Goal: Transaction & Acquisition: Purchase product/service

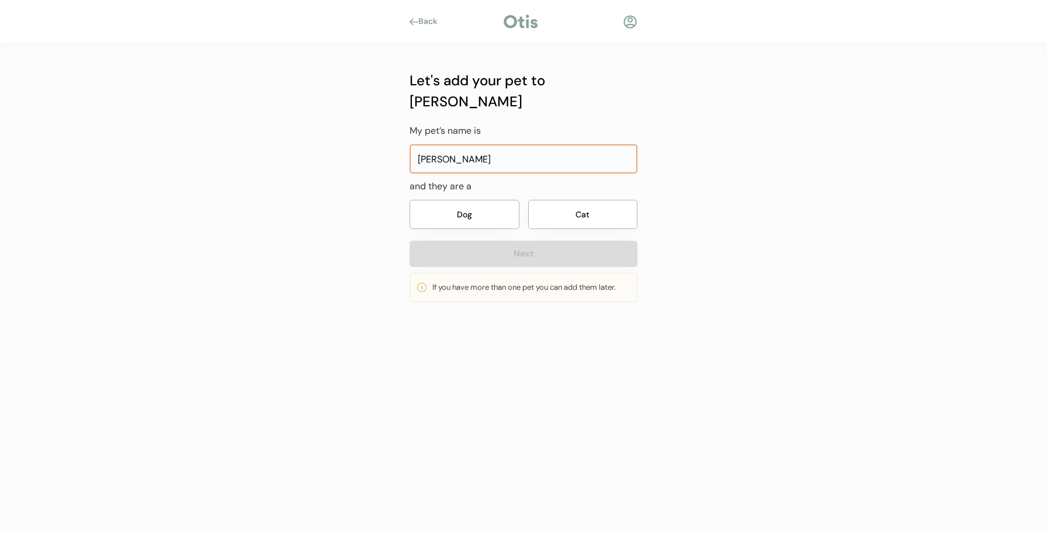
type input "[PERSON_NAME]"
click at [498, 201] on button "Dog" at bounding box center [464, 214] width 110 height 29
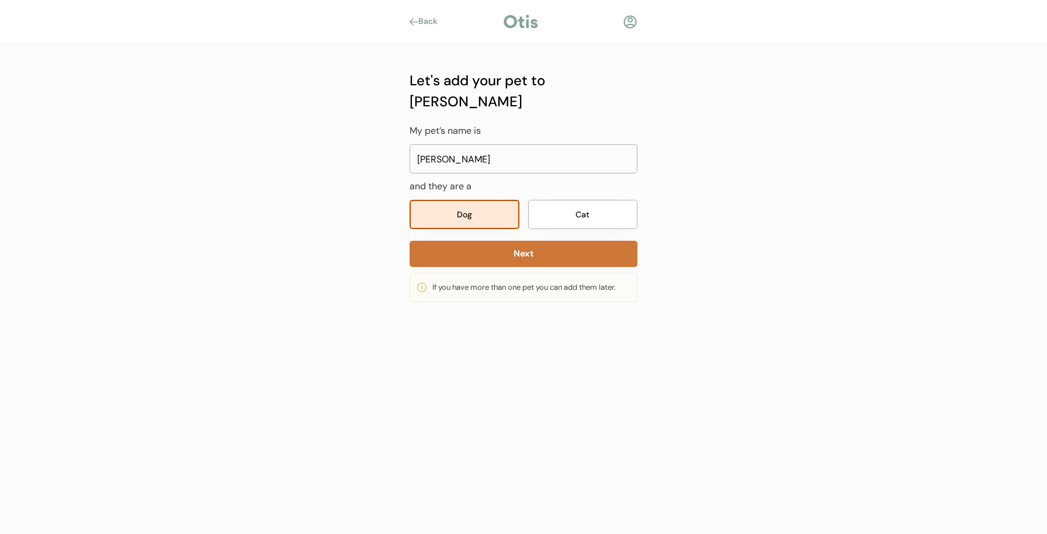
click at [513, 241] on button "Next" at bounding box center [523, 254] width 228 height 26
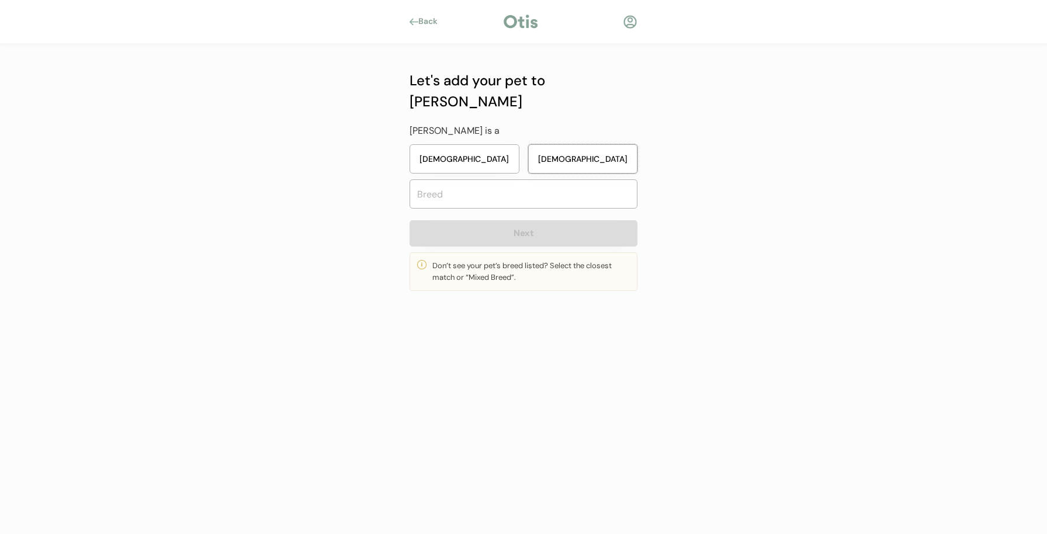
click at [553, 144] on button "Male" at bounding box center [583, 158] width 110 height 29
click at [551, 179] on input "text" at bounding box center [523, 193] width 228 height 29
type input "fre"
type input "french Bull Jack"
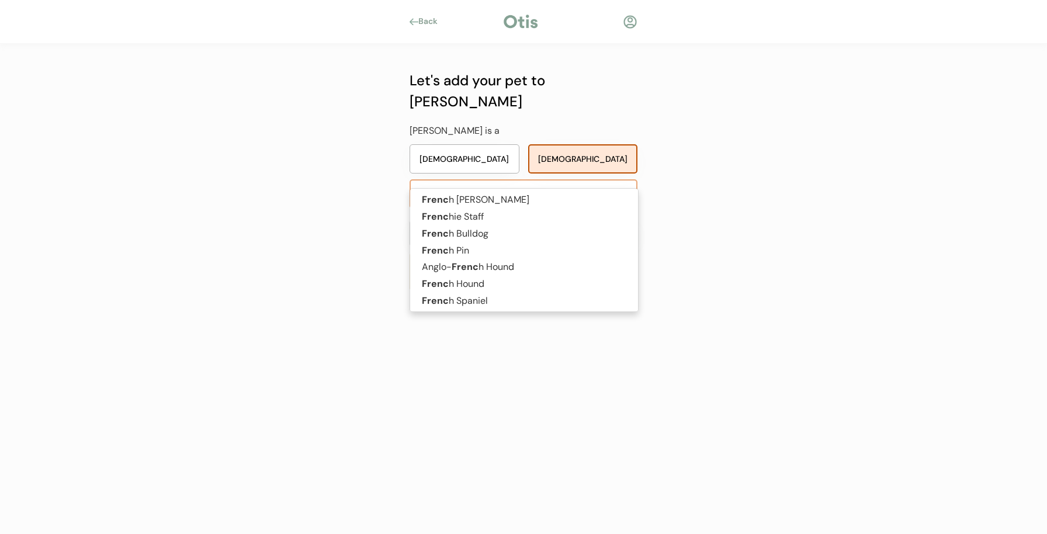
type input "french"
type input "french b"
type input "french bull Jack"
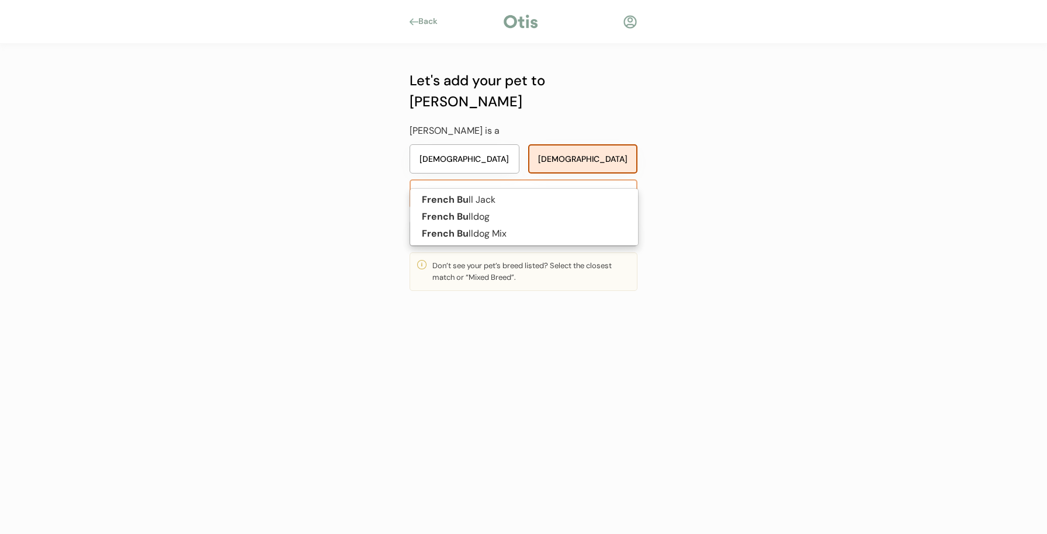
type input "french bull"
click at [552, 215] on p "French Bull dog" at bounding box center [524, 217] width 228 height 17
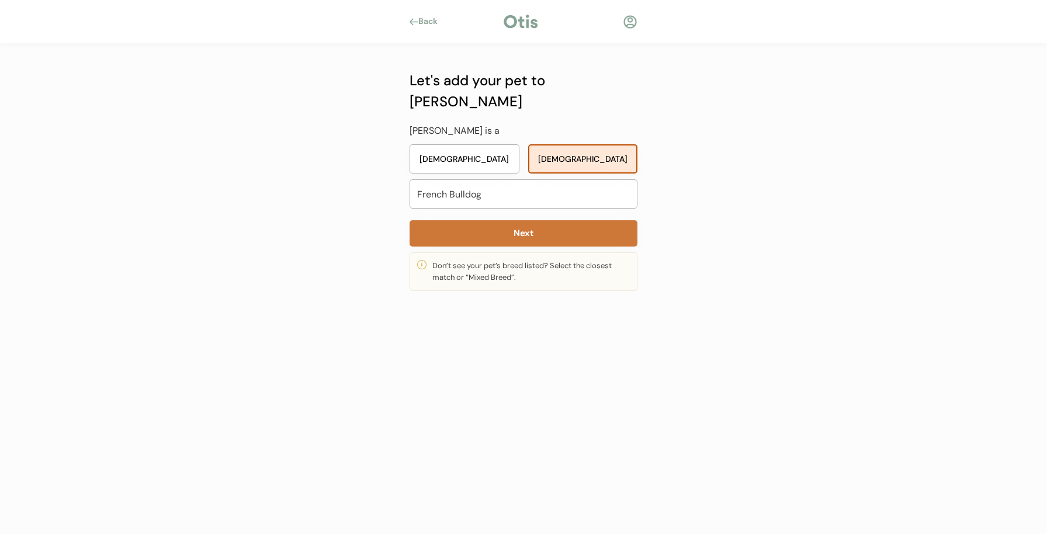
type input "French Bulldog"
click at [531, 220] on button "Next" at bounding box center [523, 233] width 228 height 26
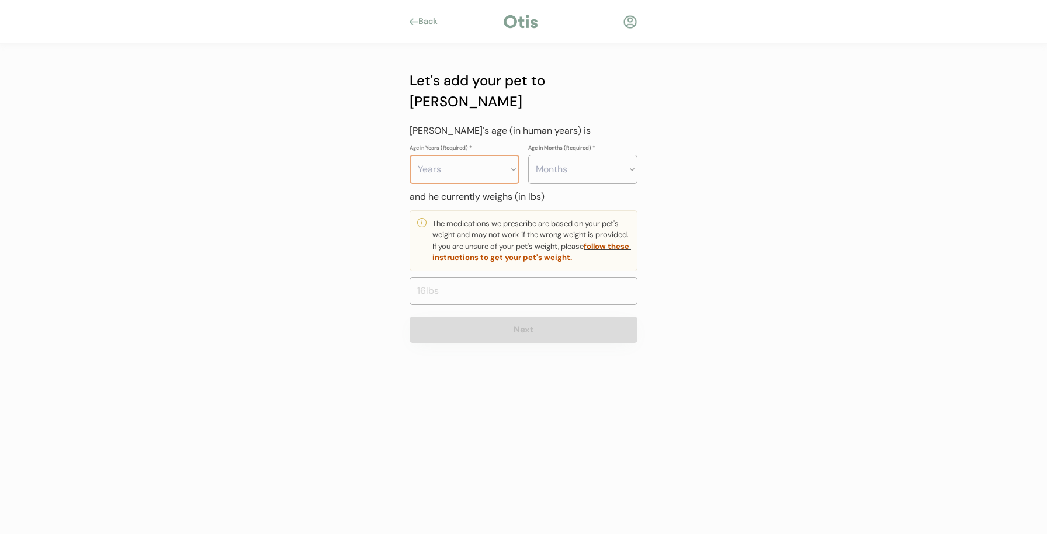
click at [494, 155] on select "Years 0 1 2 3 4 5 6 7 8 9 10 11 12 13 14 15 16 17 18 19 20" at bounding box center [464, 169] width 110 height 29
select select "2"
click at [409, 155] on select "Years 0 1 2 3 4 5 6 7 8 9 10 11 12 13 14 15 16 17 18 19 20" at bounding box center [464, 169] width 110 height 29
click at [580, 155] on select "Months 0 1 2 3 4 5 6 7 8 9 10 11" at bounding box center [583, 169] width 110 height 29
select select "4"
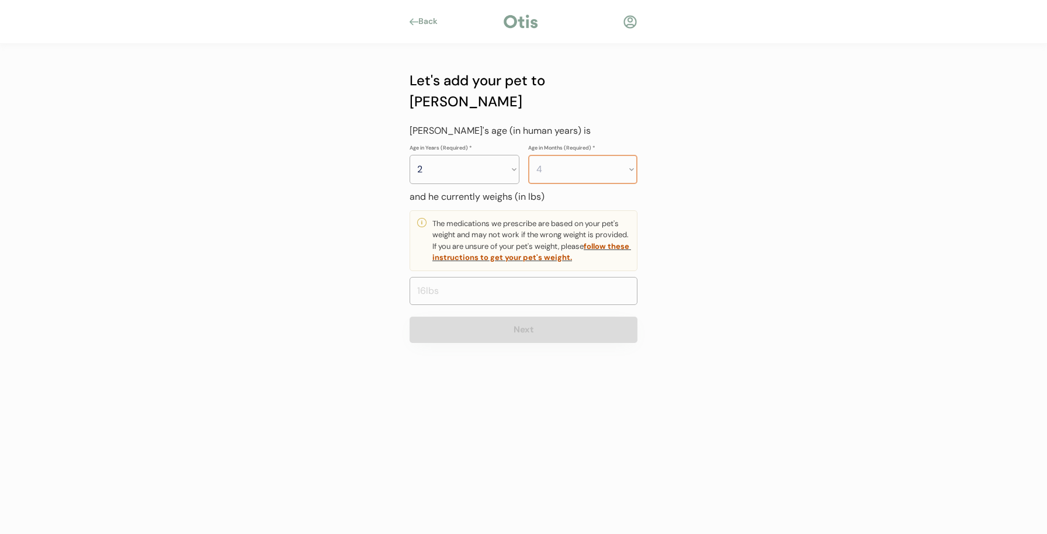
click at [528, 155] on select "Months 0 1 2 3 4 5 6 7 8 9 10 11" at bounding box center [583, 169] width 110 height 29
click at [464, 277] on input "input" at bounding box center [523, 291] width 228 height 28
type input "19.2"
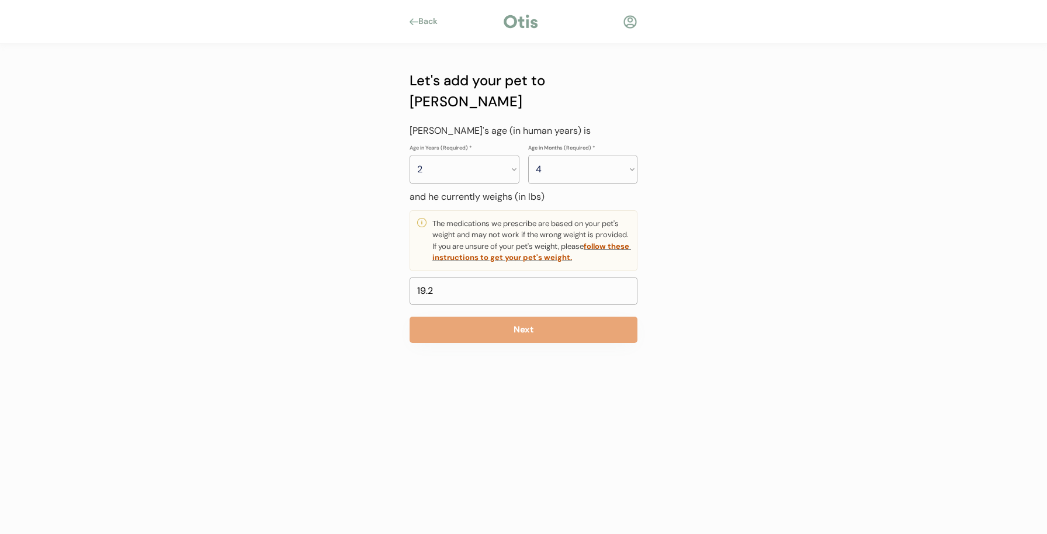
click at [461, 366] on div at bounding box center [523, 450] width 1047 height 168
click at [474, 218] on div "The medications we prescribe are based on your pet's weight and may not work if…" at bounding box center [530, 241] width 197 height 46
click at [484, 317] on button "Next" at bounding box center [523, 330] width 228 height 26
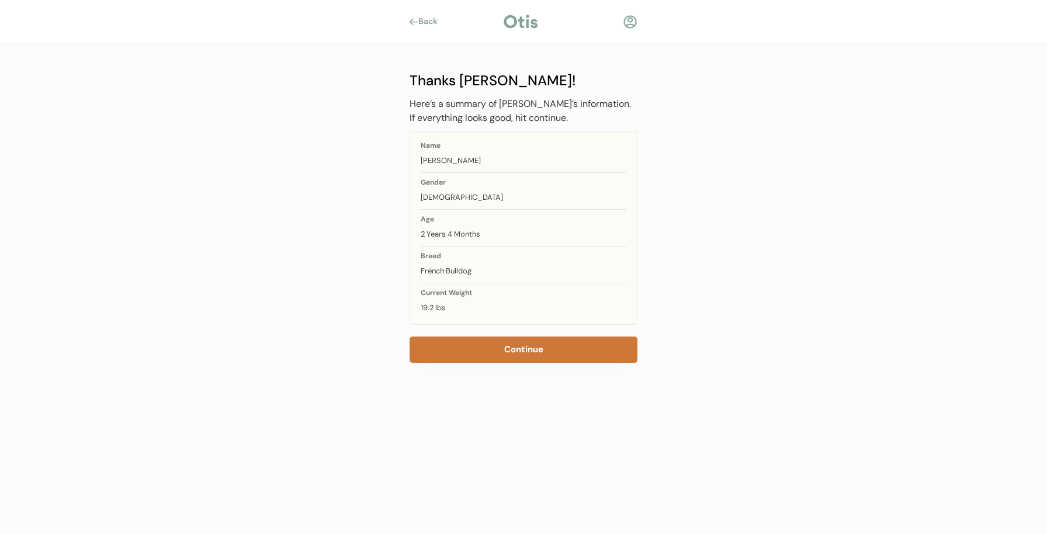
click at [475, 343] on button "Continue" at bounding box center [523, 349] width 228 height 26
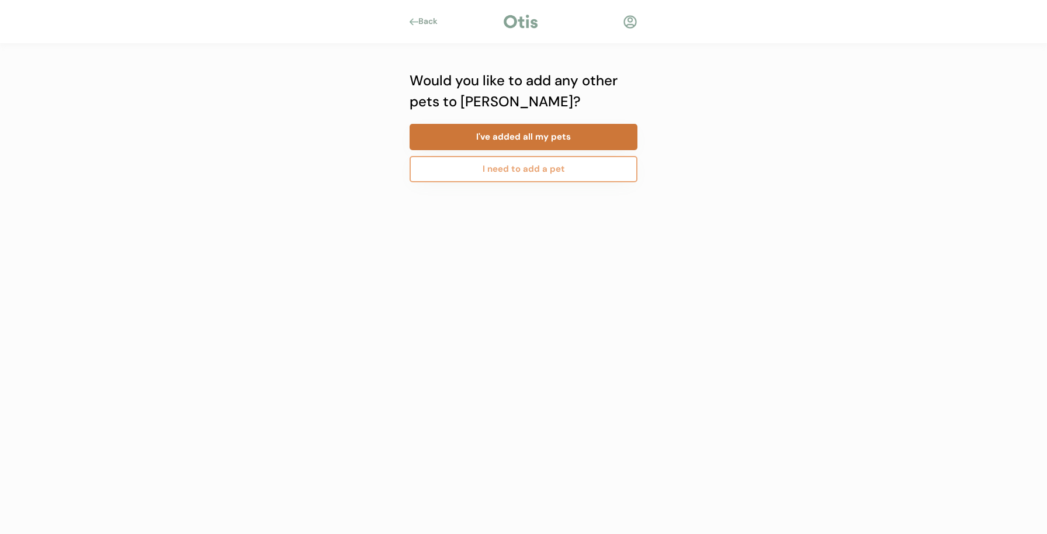
click at [484, 142] on button "I've added all my pets" at bounding box center [523, 137] width 228 height 26
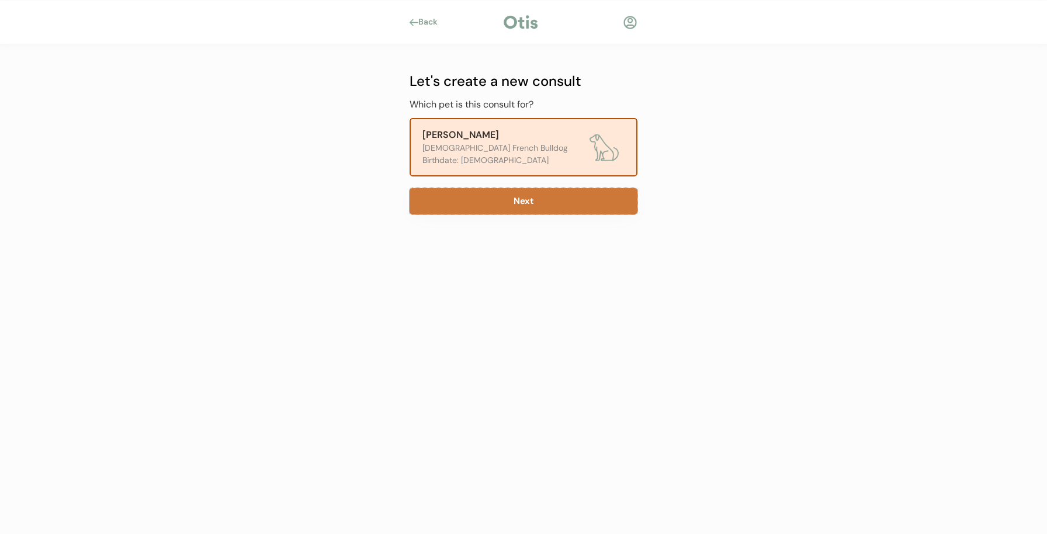
click at [482, 204] on button "Next" at bounding box center [523, 201] width 228 height 26
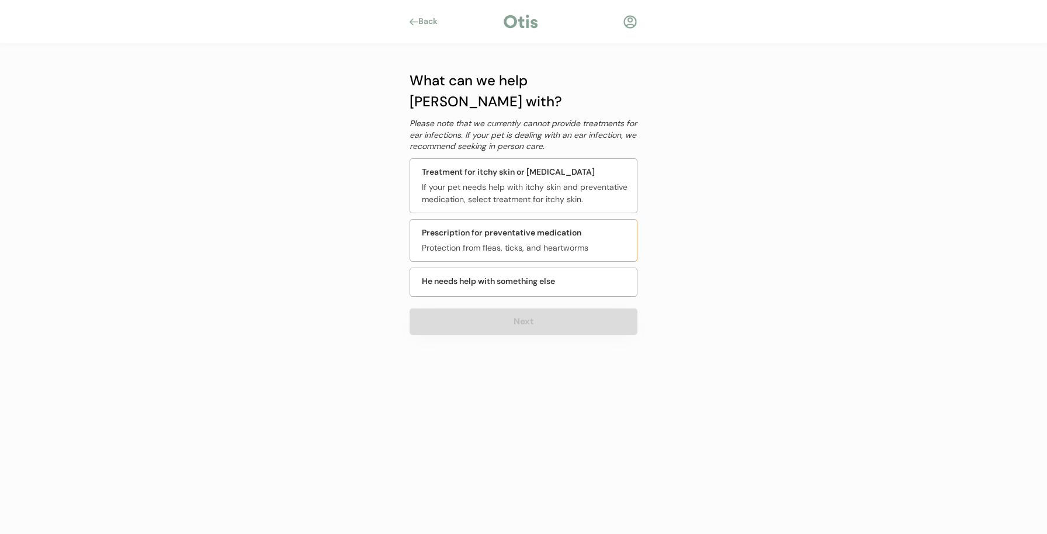
click at [484, 219] on div "Prescription for preventative medication Protection from fleas, ticks, and hear…" at bounding box center [523, 240] width 228 height 43
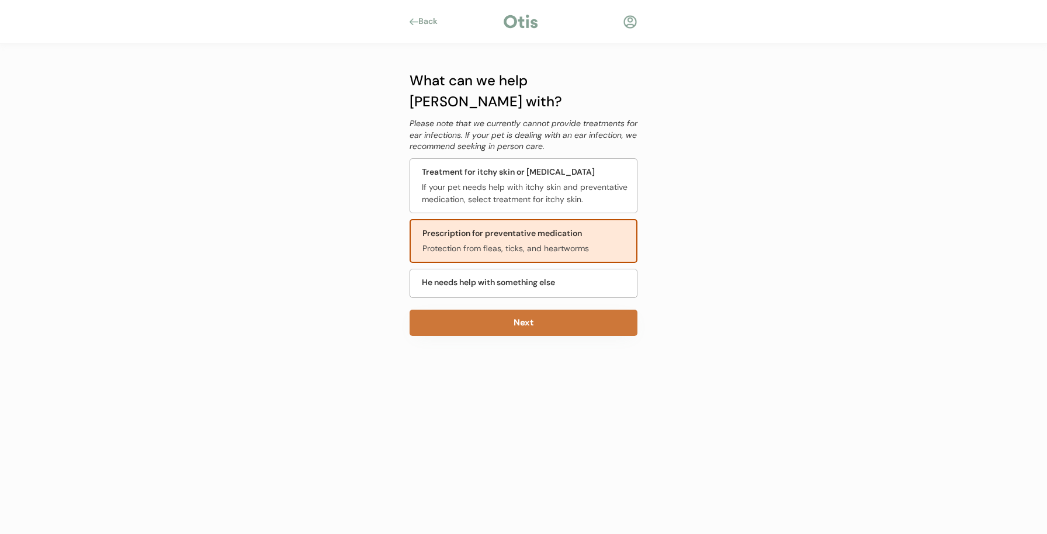
click at [495, 310] on button "Next" at bounding box center [523, 323] width 228 height 26
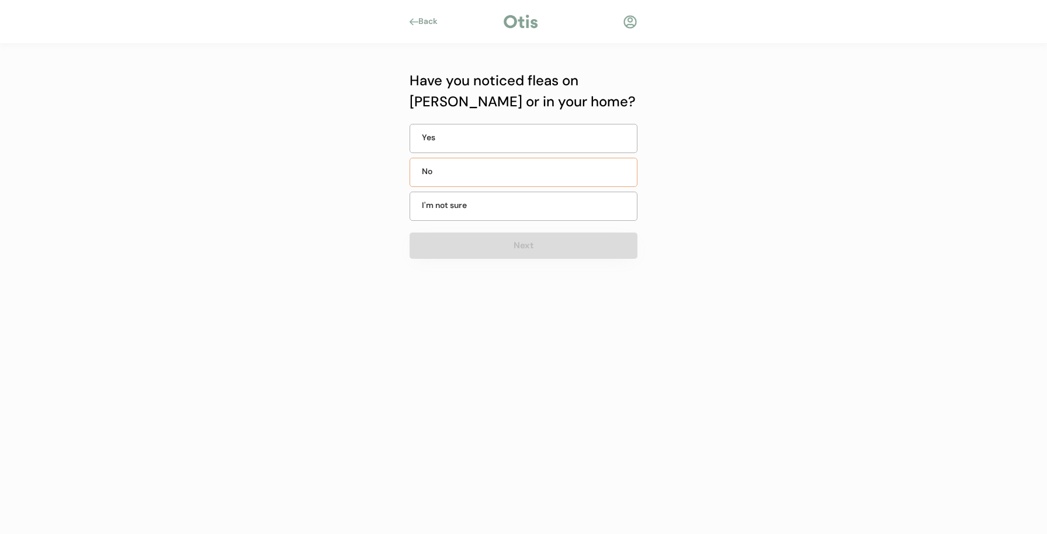
click at [487, 179] on div "No" at bounding box center [523, 172] width 228 height 29
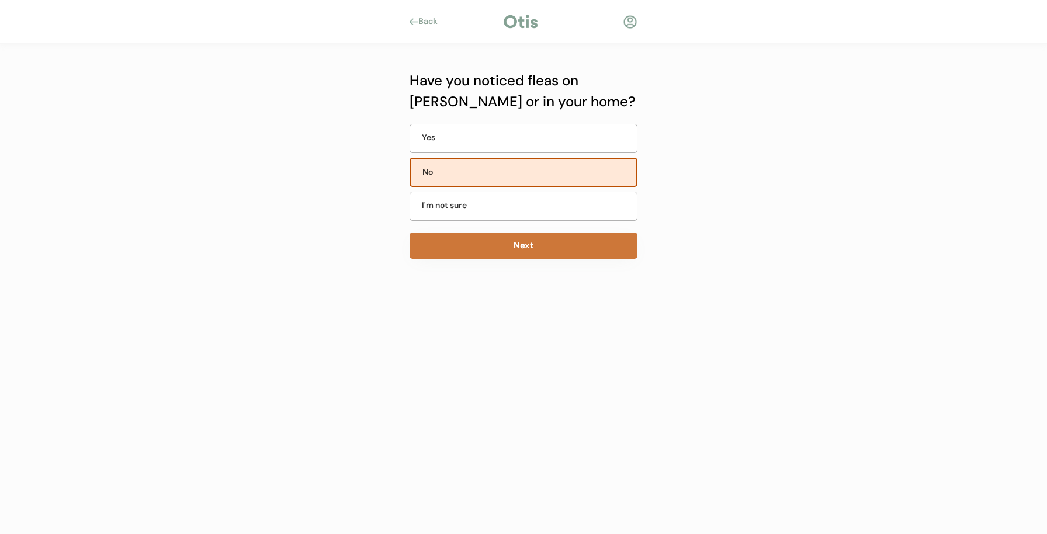
click at [489, 236] on button "Next" at bounding box center [523, 245] width 228 height 26
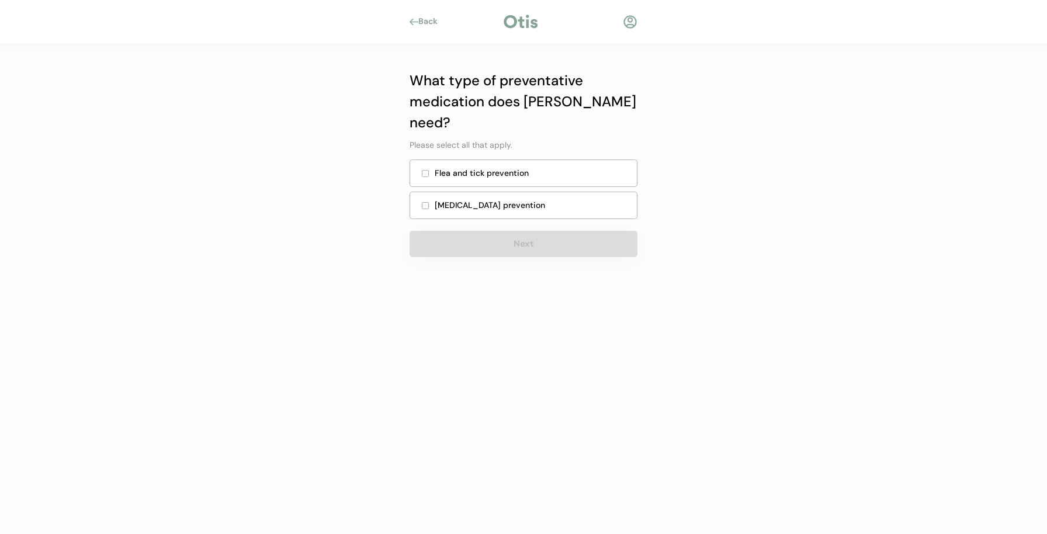
click at [499, 167] on div "Flea and tick prevention" at bounding box center [532, 173] width 195 height 12
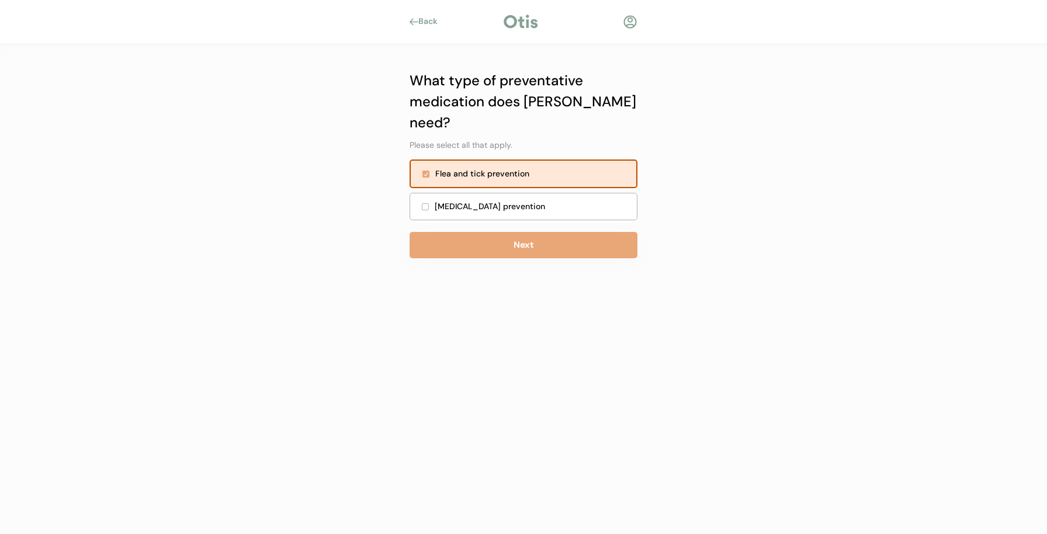
click at [497, 200] on div "Heartworm prevention" at bounding box center [532, 206] width 195 height 12
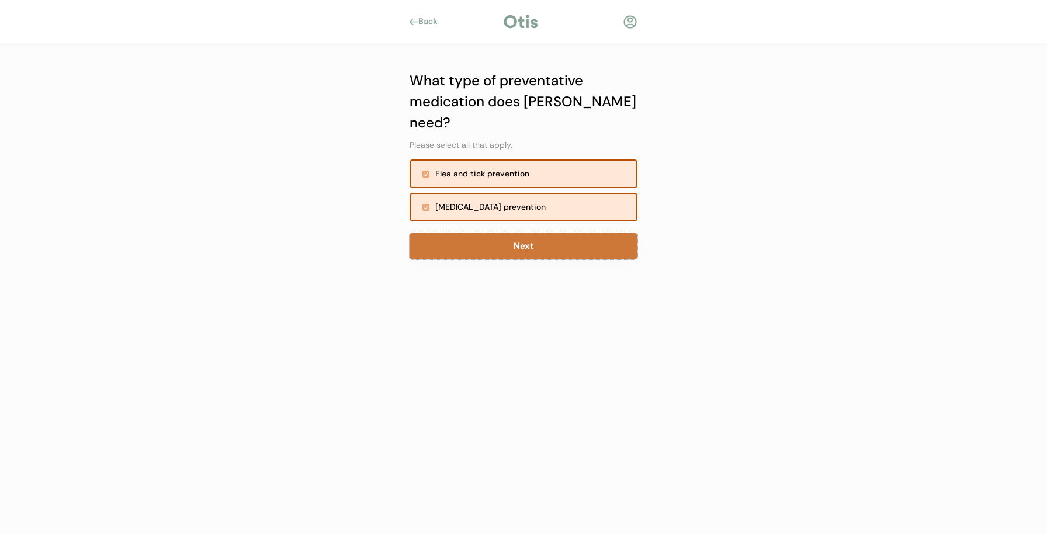
click at [493, 233] on button "Next" at bounding box center [523, 246] width 228 height 26
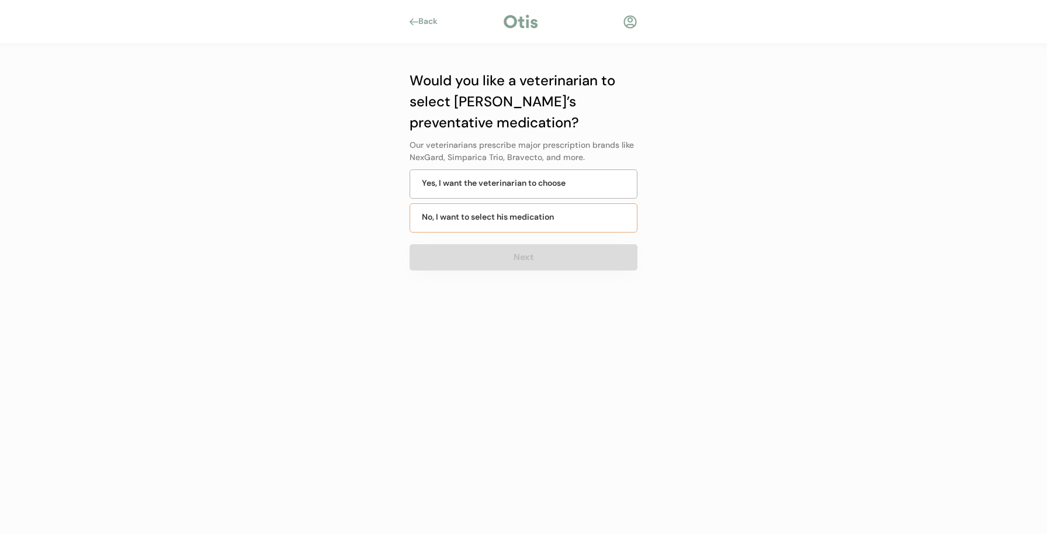
click at [519, 211] on div "No, I want to select his medication" at bounding box center [488, 217] width 132 height 12
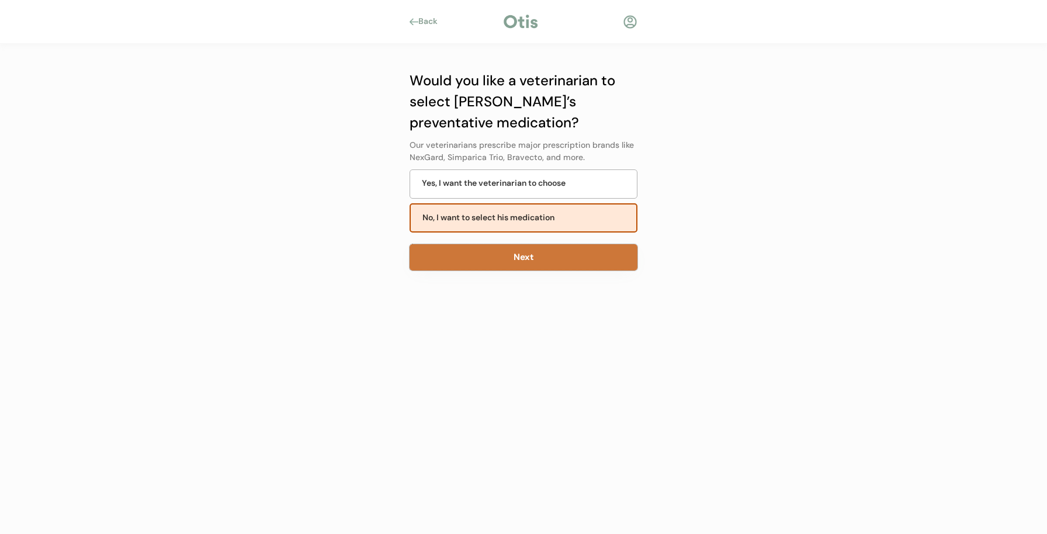
click at [467, 256] on button "Next" at bounding box center [523, 257] width 228 height 26
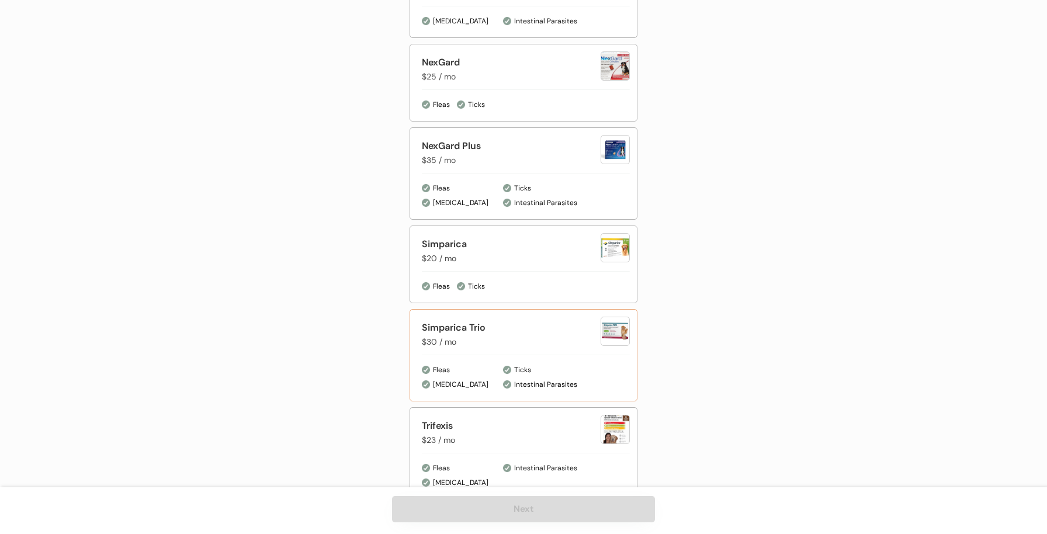
scroll to position [680, 0]
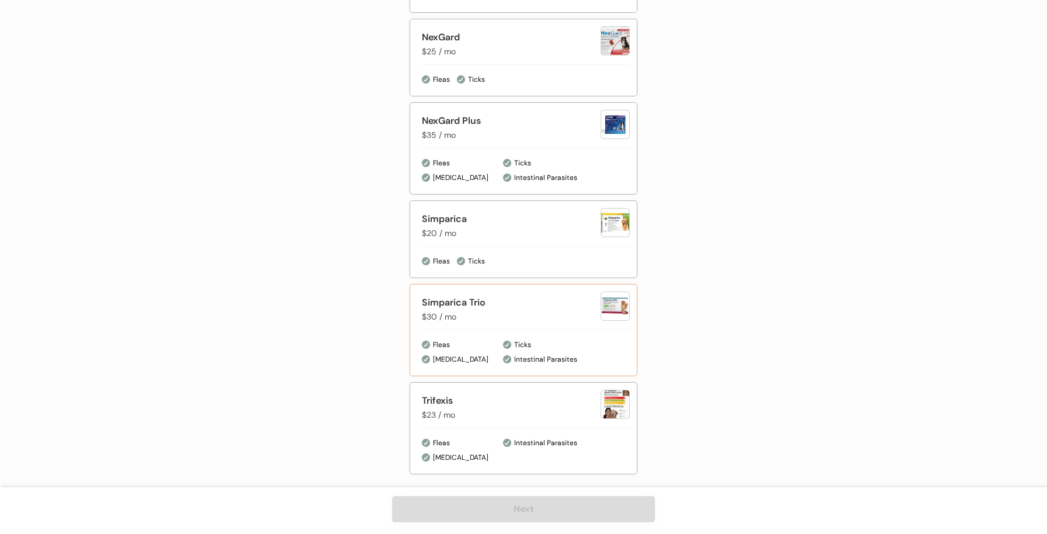
click at [498, 304] on div "Simparica Trio" at bounding box center [511, 303] width 179 height 14
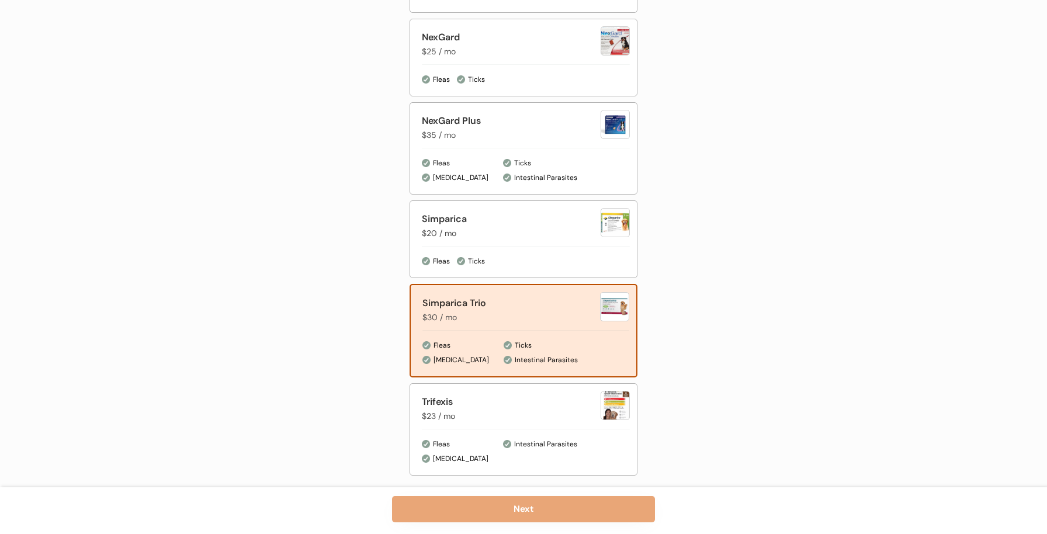
scroll to position [681, 0]
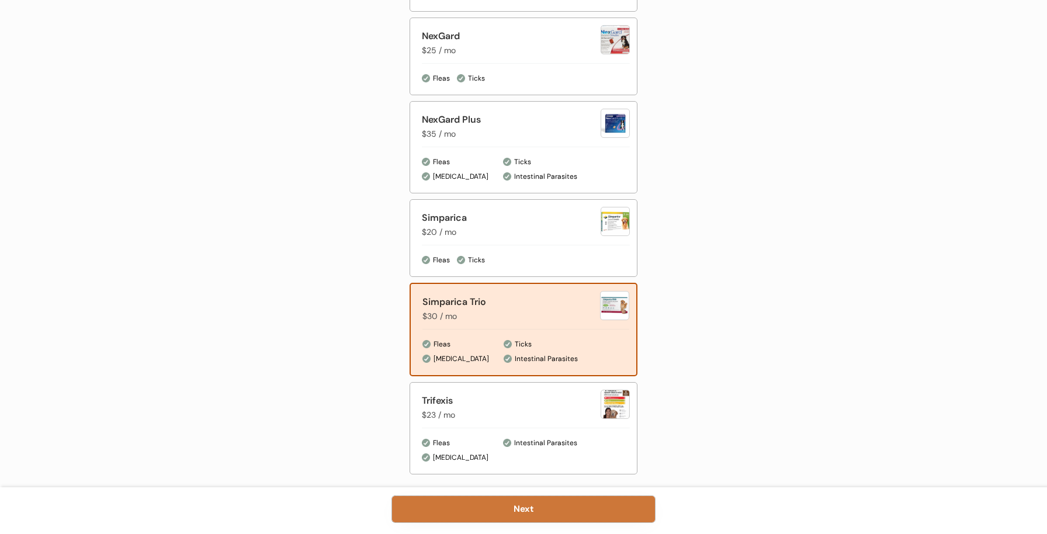
click at [511, 513] on button "Next" at bounding box center [523, 509] width 263 height 26
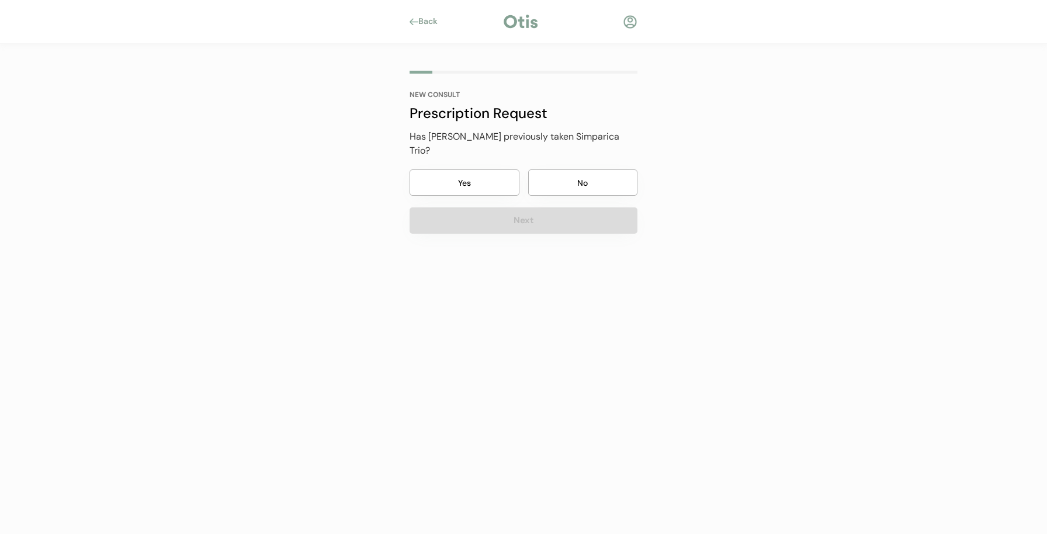
click at [489, 169] on button "Yes" at bounding box center [464, 182] width 110 height 26
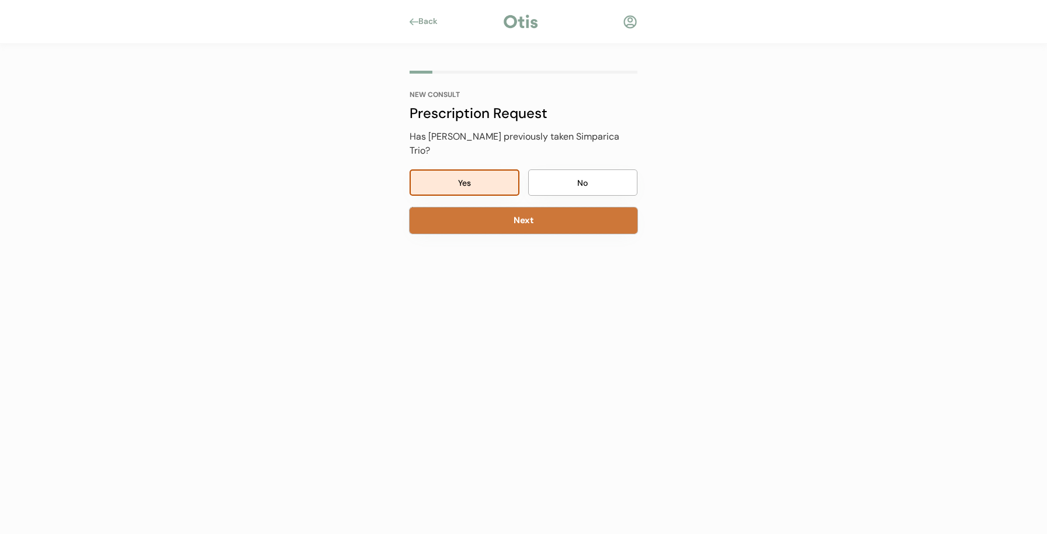
click at [505, 214] on button "Next" at bounding box center [523, 220] width 228 height 26
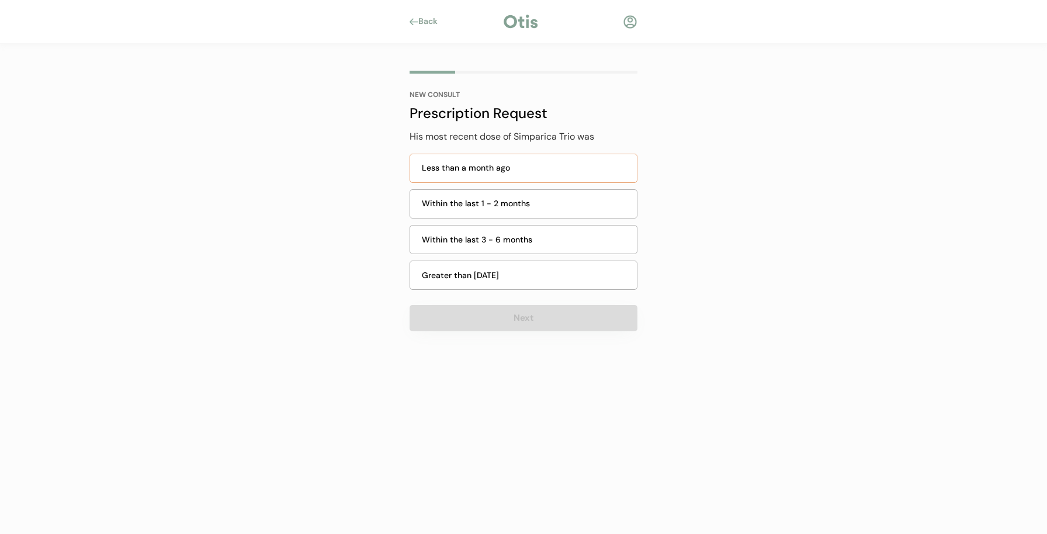
click at [507, 166] on div "Less than a month ago" at bounding box center [526, 168] width 208 height 12
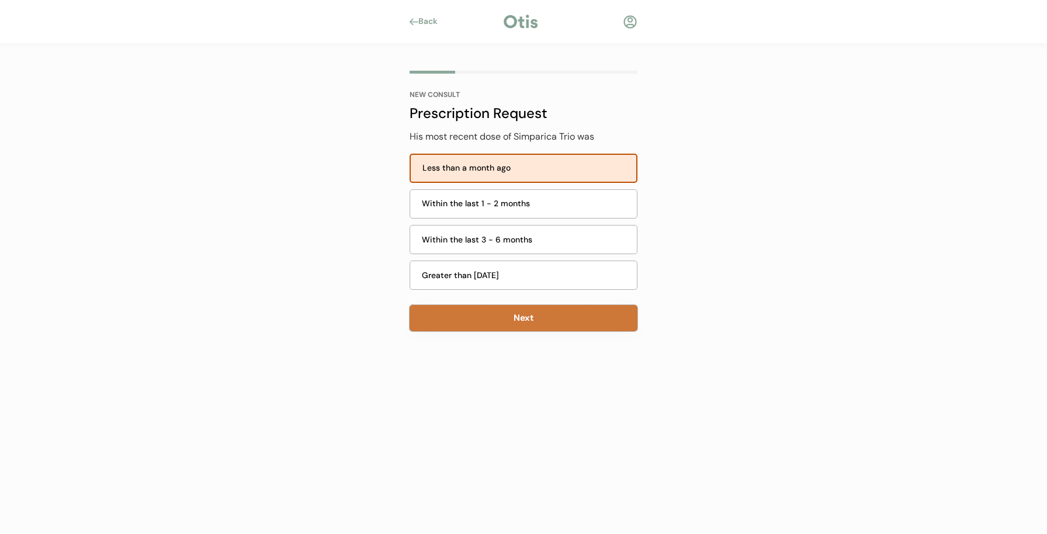
click at [479, 326] on button "Next" at bounding box center [523, 318] width 228 height 26
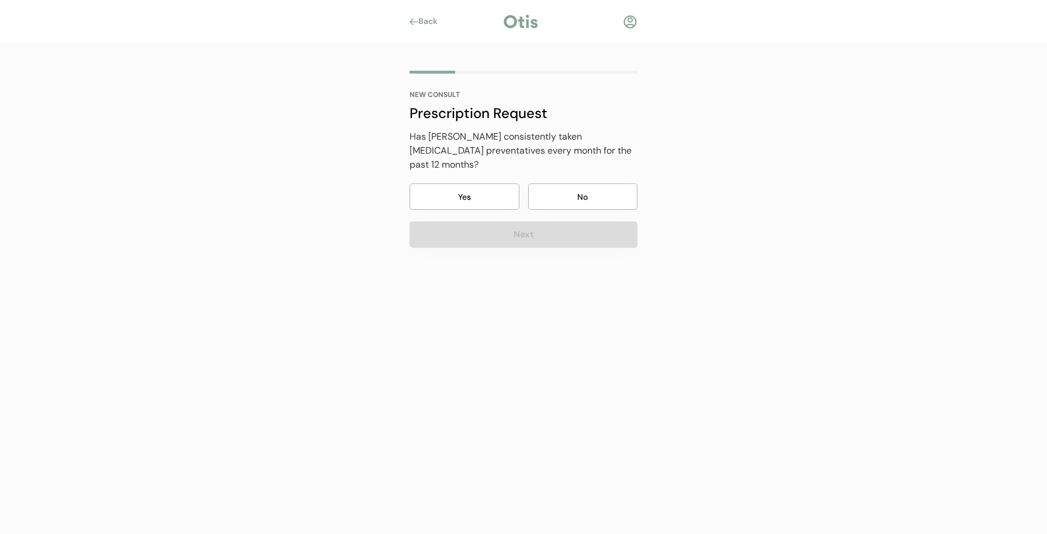
click at [501, 183] on button "Yes" at bounding box center [464, 196] width 110 height 26
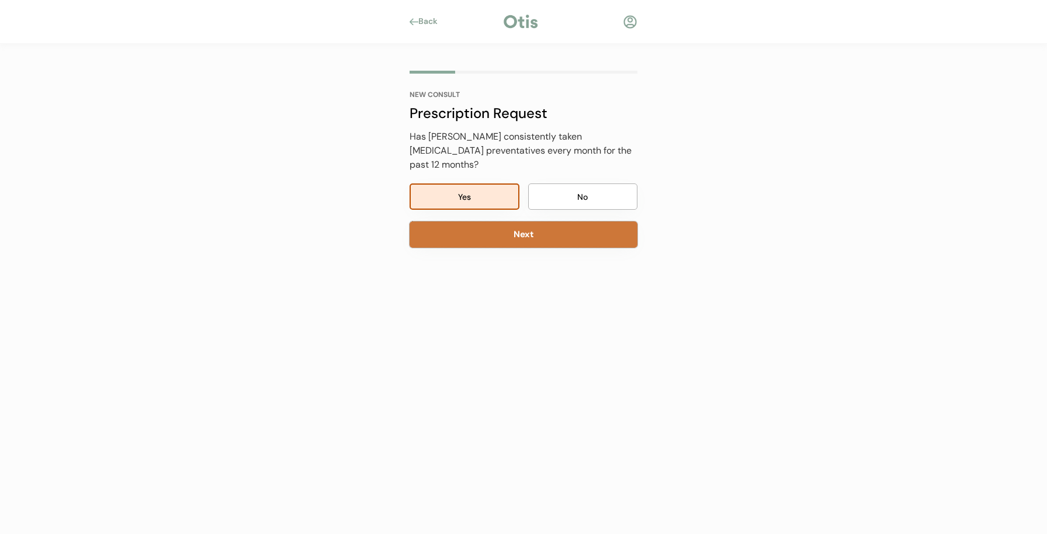
click at [504, 221] on button "Next" at bounding box center [523, 234] width 228 height 26
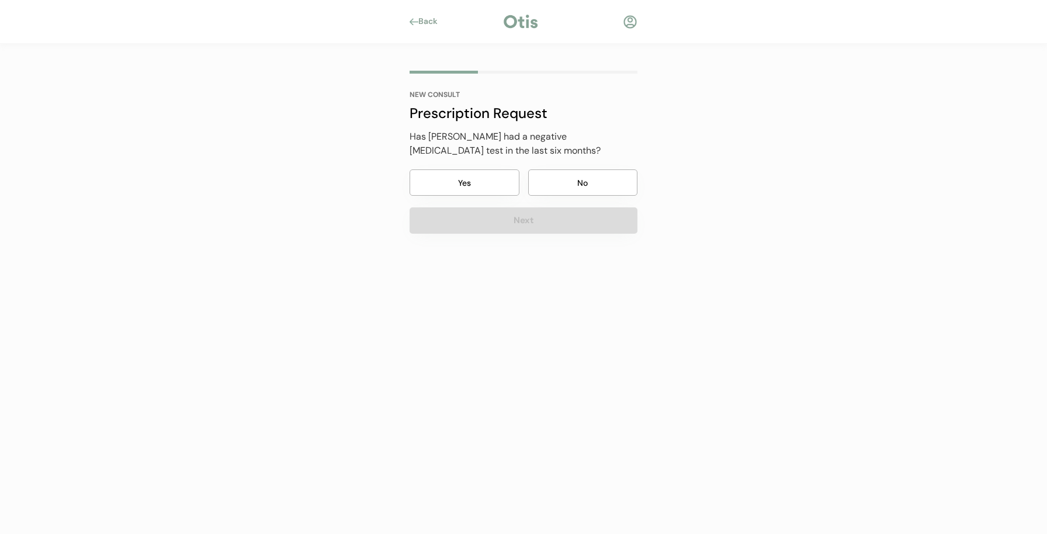
click at [489, 179] on button "Yes" at bounding box center [464, 182] width 110 height 26
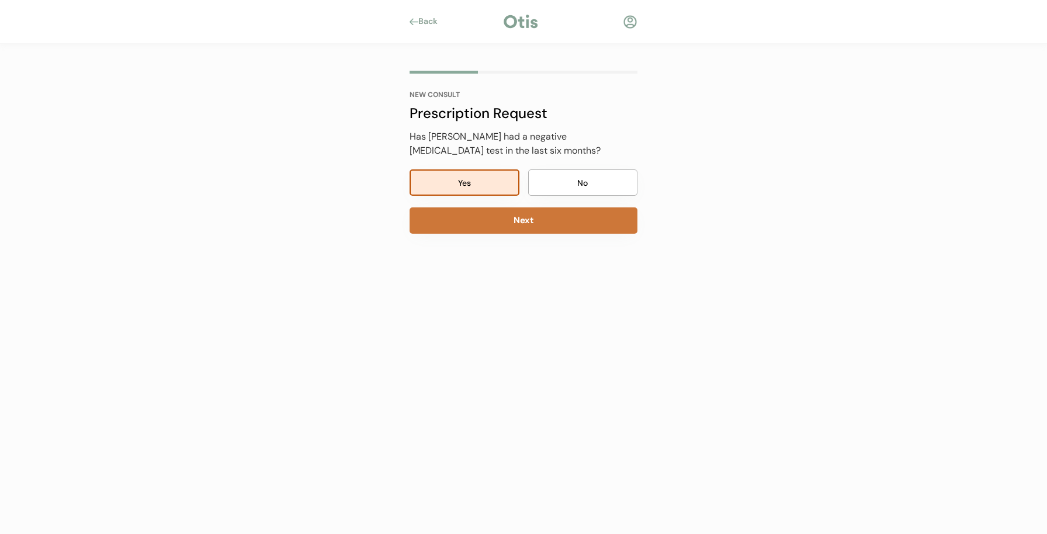
click at [492, 216] on button "Next" at bounding box center [523, 220] width 228 height 26
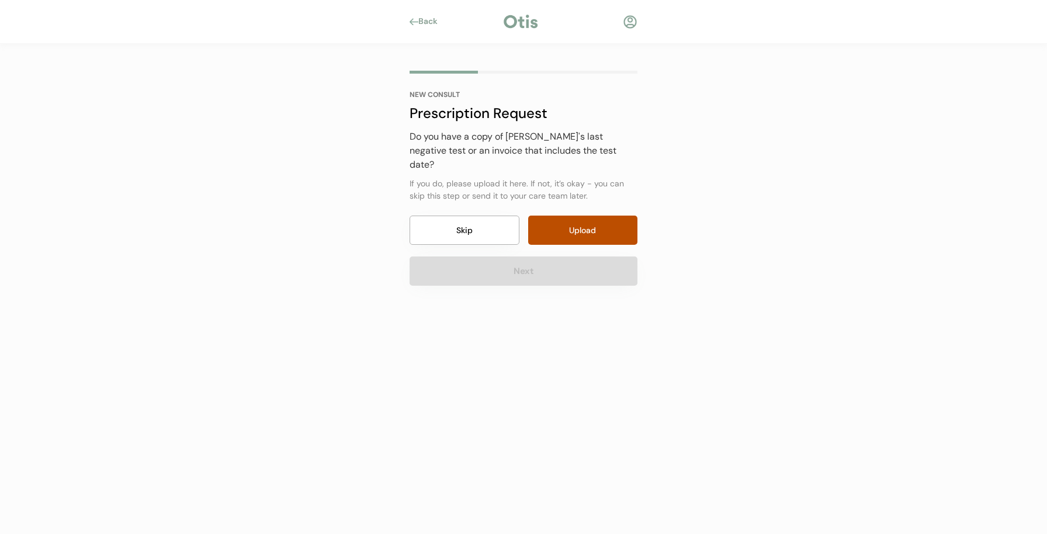
click at [574, 222] on input "file" at bounding box center [583, 230] width 110 height 29
type input "C:\fakepath\LabResult 2025-03-25 5RJTm.pdf"
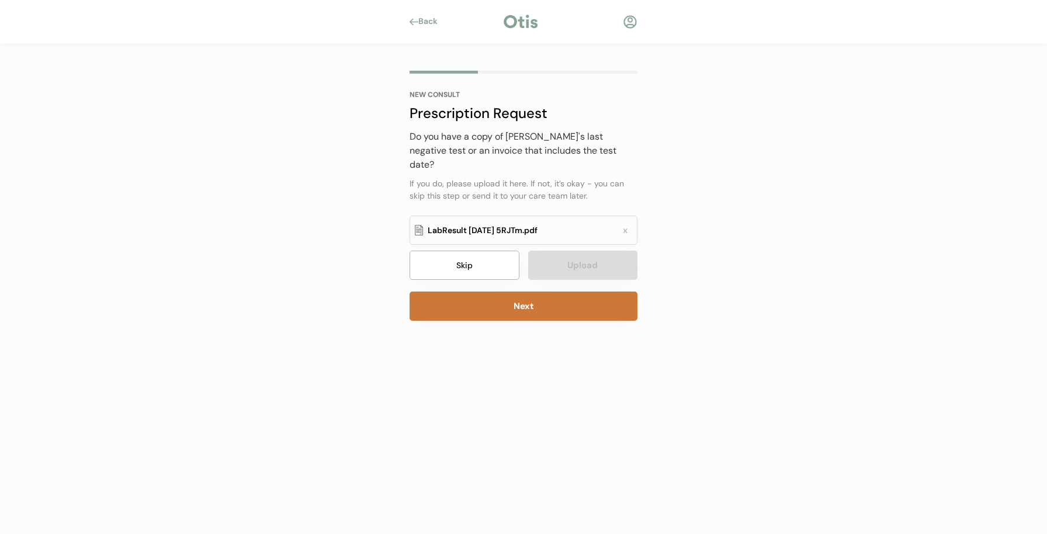
click at [592, 291] on button "Next" at bounding box center [523, 305] width 228 height 29
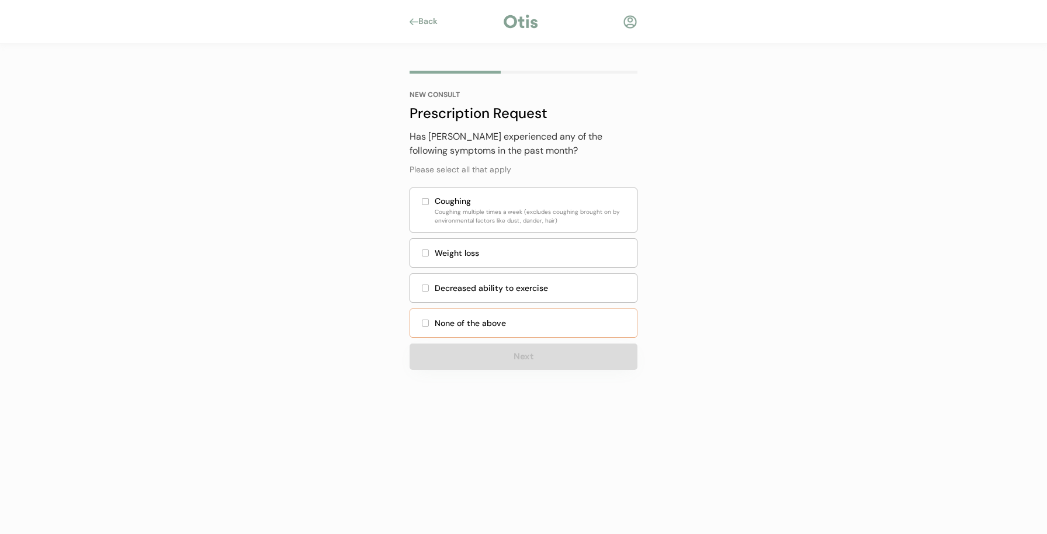
click at [518, 318] on div "None of the above" at bounding box center [532, 323] width 195 height 12
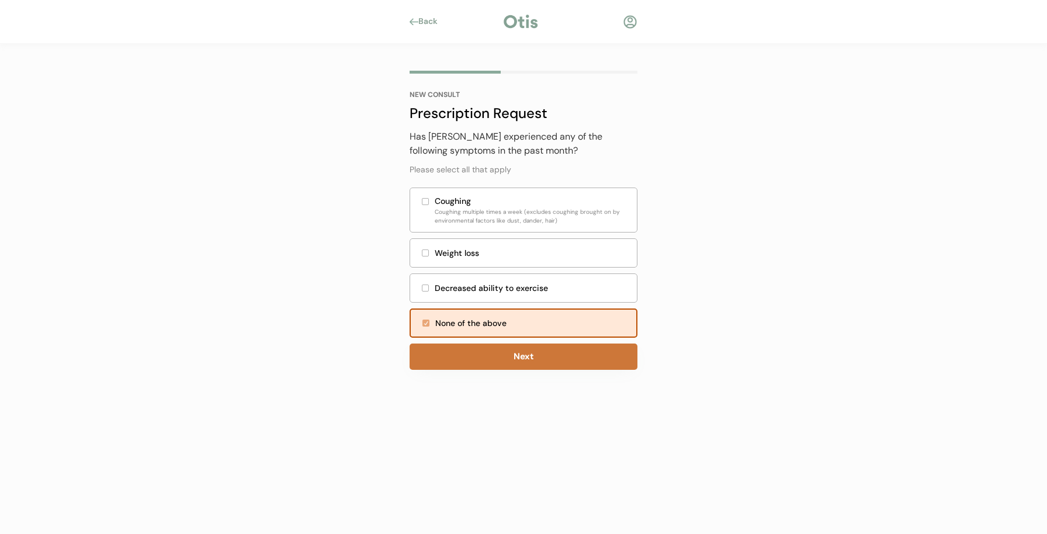
click at [521, 353] on button "Next" at bounding box center [523, 356] width 228 height 26
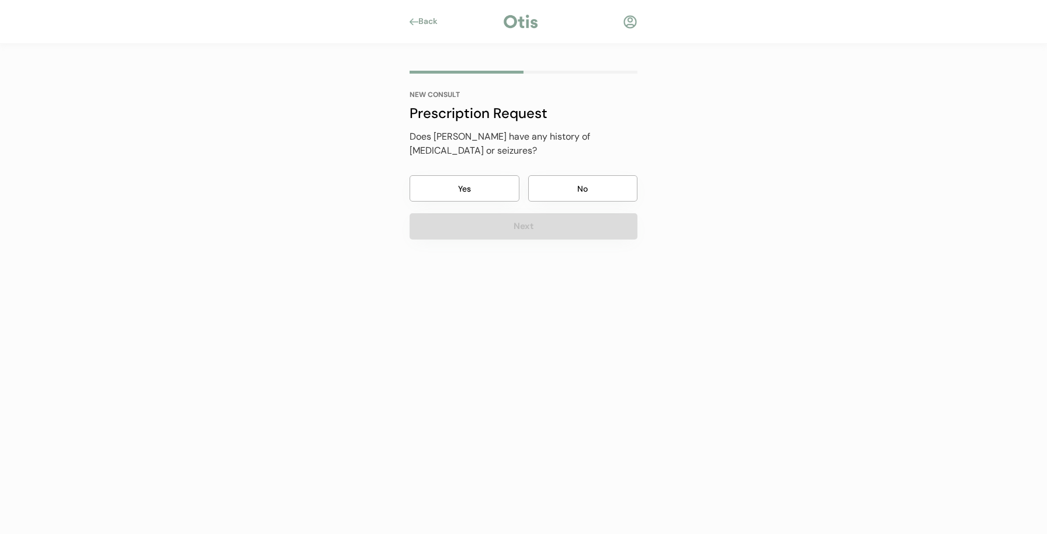
click at [569, 175] on button "No" at bounding box center [583, 188] width 110 height 26
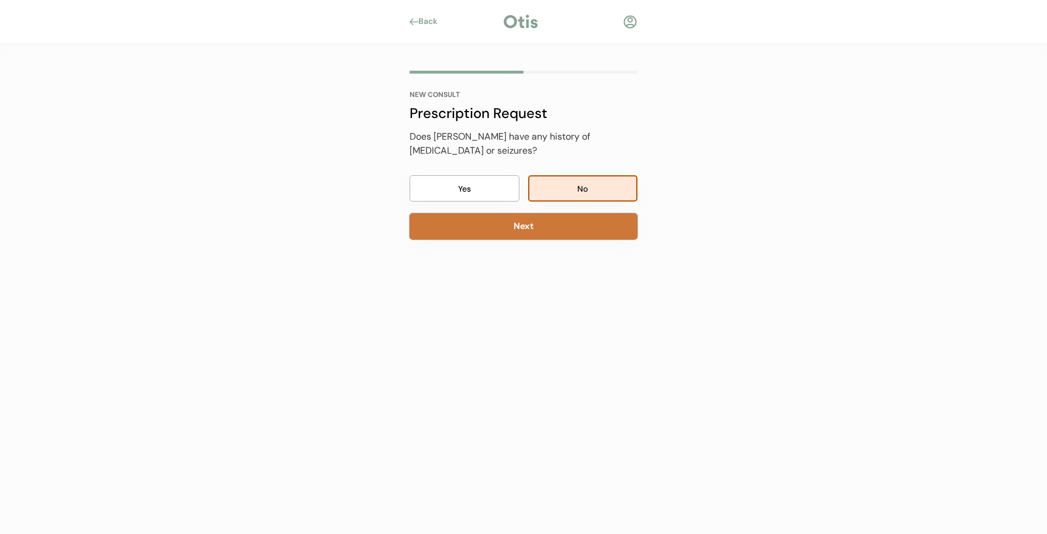
click at [565, 215] on button "Next" at bounding box center [523, 226] width 228 height 26
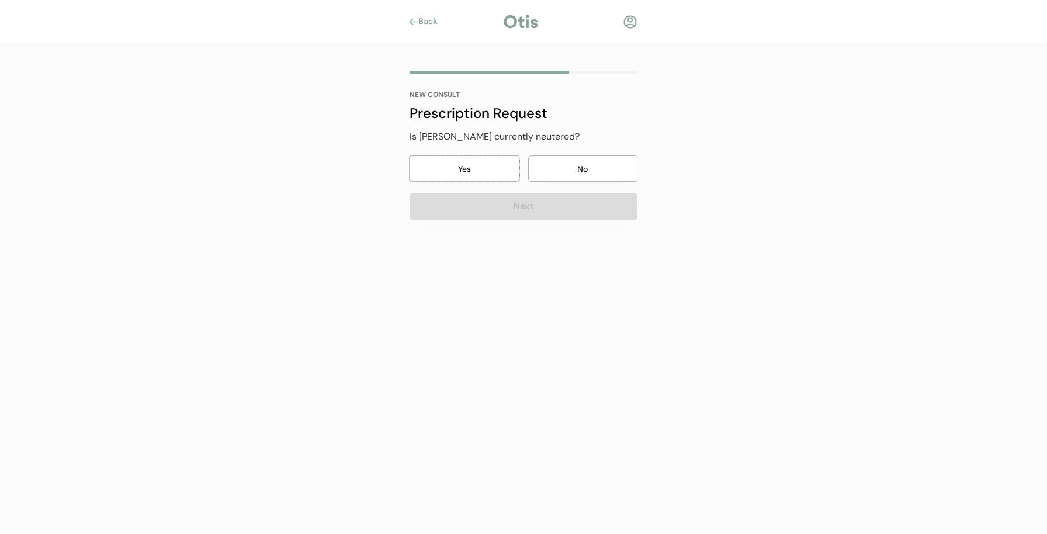
click at [470, 165] on button "Yes" at bounding box center [464, 168] width 110 height 26
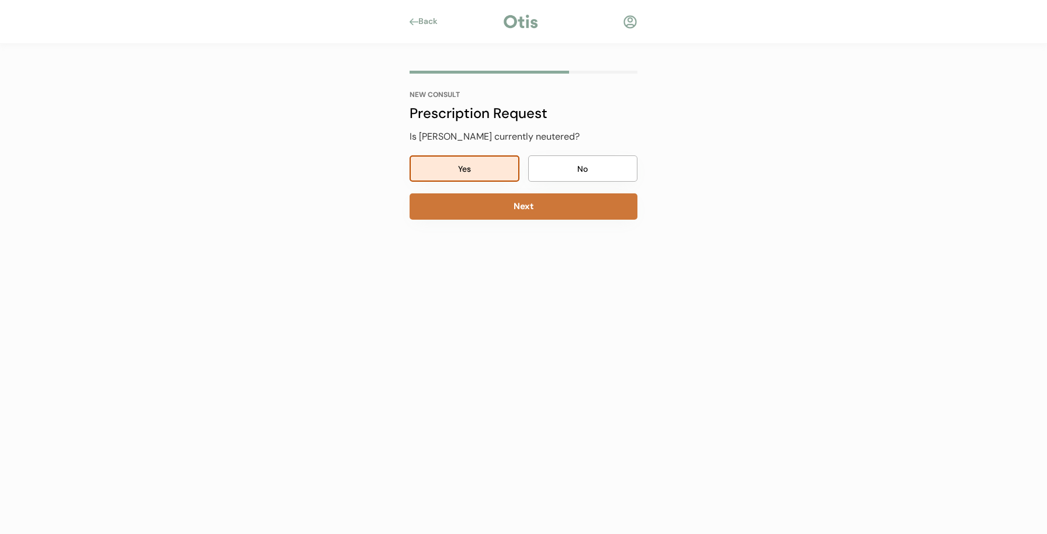
click at [491, 208] on button "Next" at bounding box center [523, 206] width 228 height 26
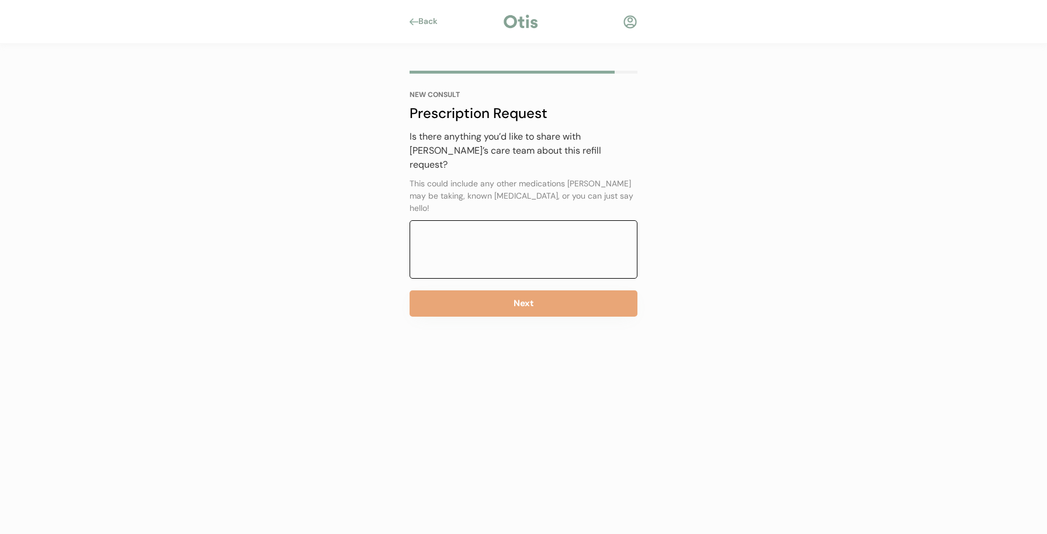
click at [530, 220] on textarea at bounding box center [523, 249] width 228 height 58
click at [559, 220] on textarea "He is good boi" at bounding box center [523, 249] width 228 height 58
click at [568, 254] on div "Is there anything you’d like to share with Ollie’s care team about this refill …" at bounding box center [523, 223] width 228 height 187
click at [524, 220] on textarea "He is good boi" at bounding box center [523, 249] width 228 height 58
click at [515, 340] on div "NEW CONSULT Prescription Request Has Ollie previously taken Simparica Trio? Yes…" at bounding box center [523, 209] width 263 height 331
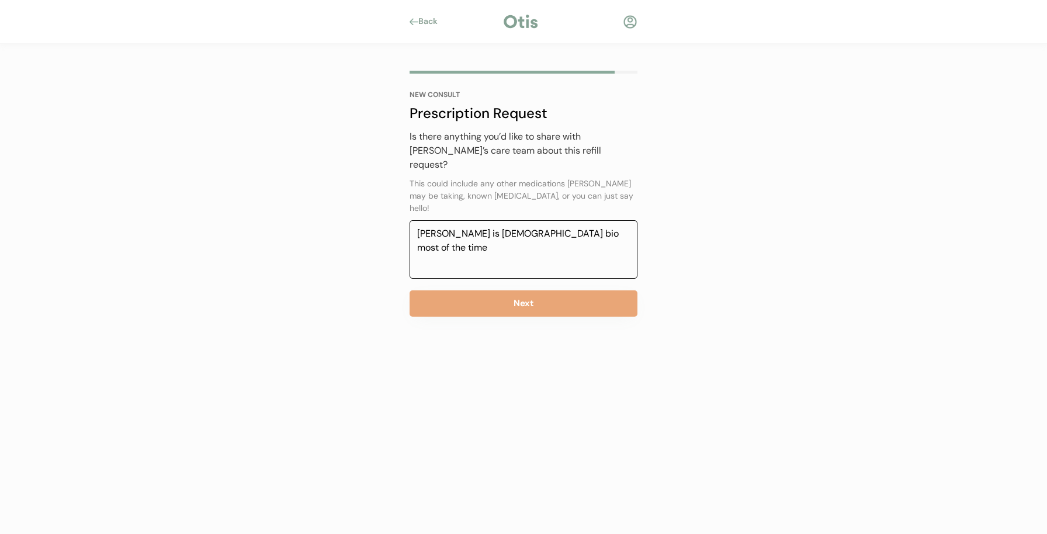
click at [458, 220] on textarea "Ollie is gud bio most of the time" at bounding box center [523, 249] width 228 height 58
click at [524, 327] on div "NEW CONSULT Prescription Request Has Ollie previously taken Simparica Trio? Yes…" at bounding box center [523, 209] width 263 height 331
click at [480, 220] on textarea "Ollie is güd bio most of the time" at bounding box center [523, 249] width 228 height 58
click at [527, 220] on textarea "Ollie is güd boi most of the time" at bounding box center [523, 249] width 228 height 58
click at [594, 220] on textarea "Ollie is güd boi most of the time" at bounding box center [523, 249] width 228 height 58
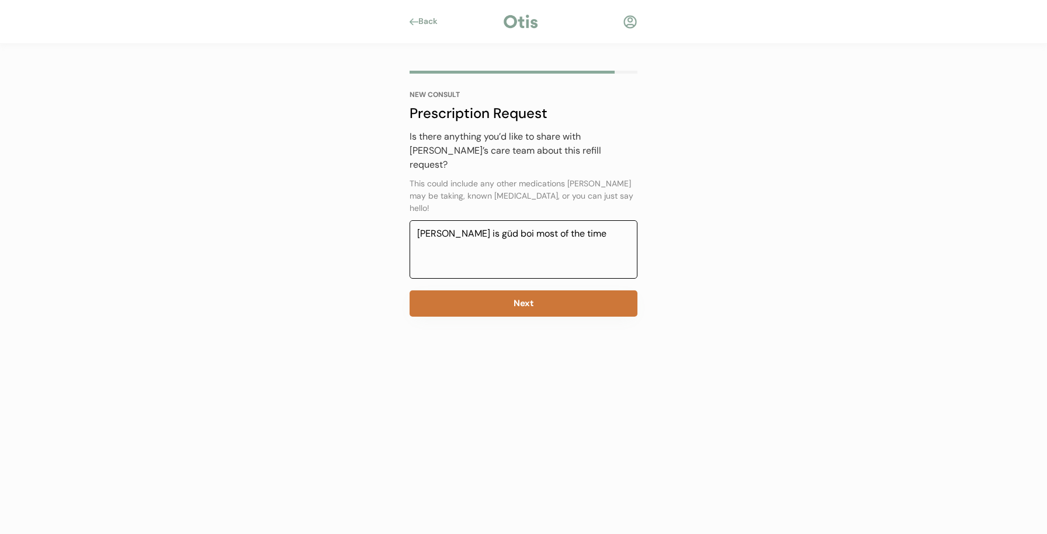
type textarea "Ollie is güd boi most of the time"
click at [569, 290] on button "Next" at bounding box center [523, 303] width 228 height 26
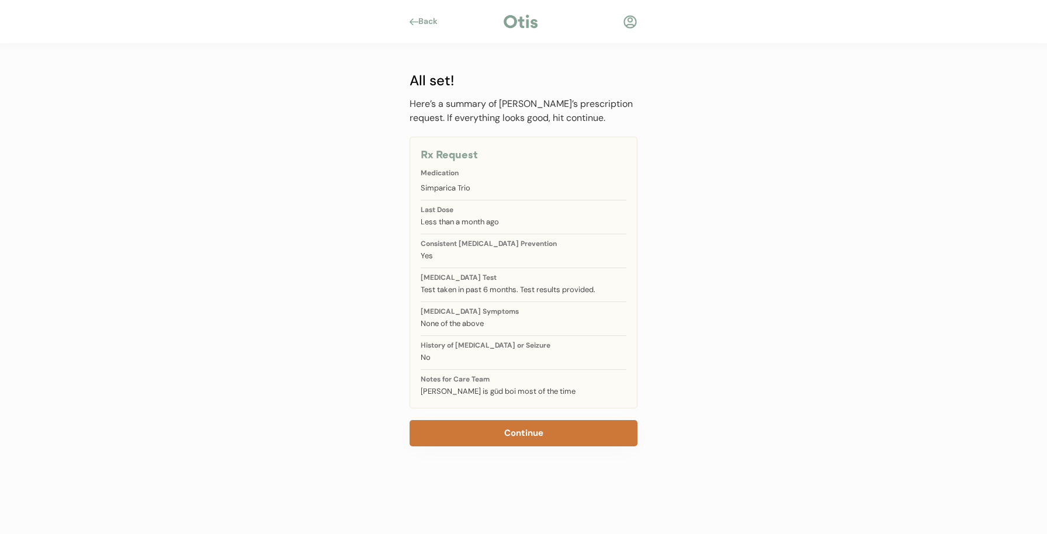
click at [534, 435] on button "Continue" at bounding box center [523, 433] width 228 height 26
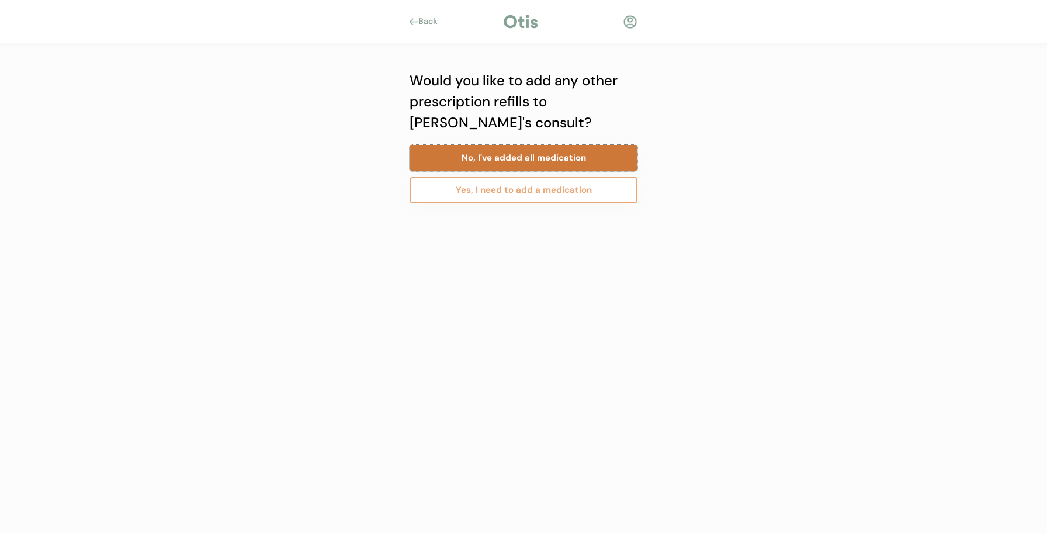
click at [487, 161] on button "No, I've added all medication" at bounding box center [523, 158] width 228 height 26
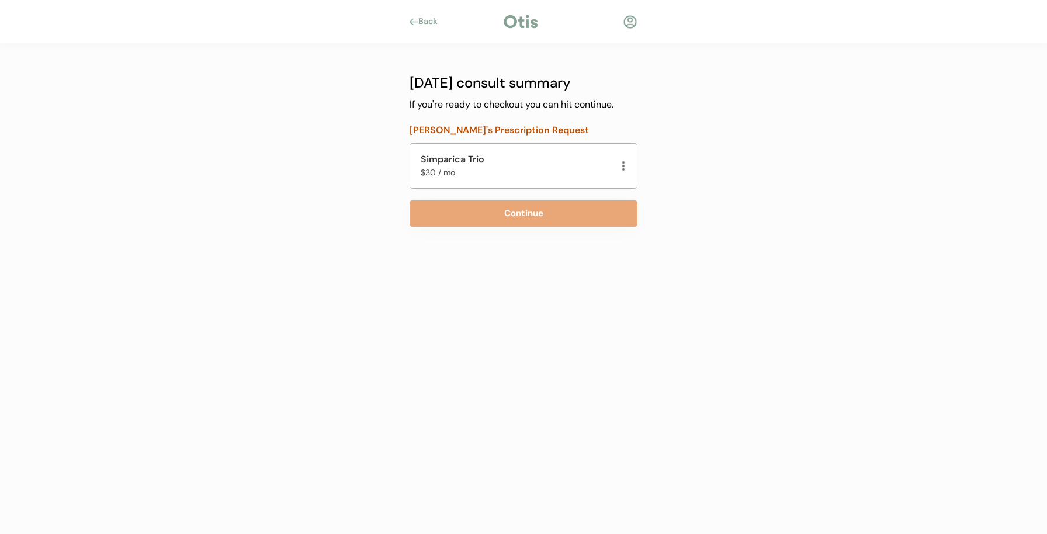
click at [352, 182] on div "Back NEW CONSULT Prescription Request Has previously taken Simparica Trio? Yes …" at bounding box center [523, 267] width 1047 height 534
click at [479, 225] on button "Continue" at bounding box center [523, 213] width 228 height 26
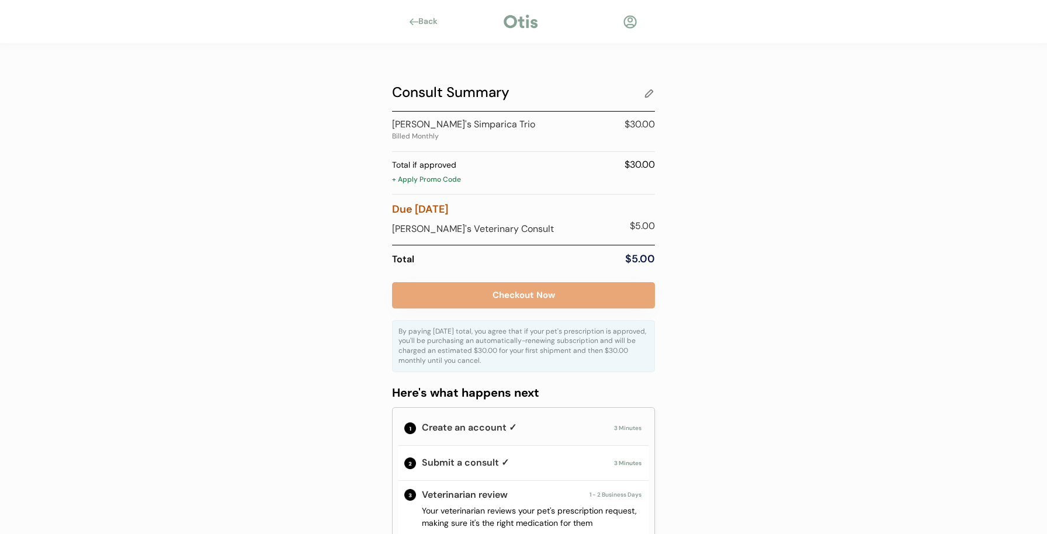
click at [438, 179] on div "+ Apply Promo Code" at bounding box center [523, 181] width 263 height 12
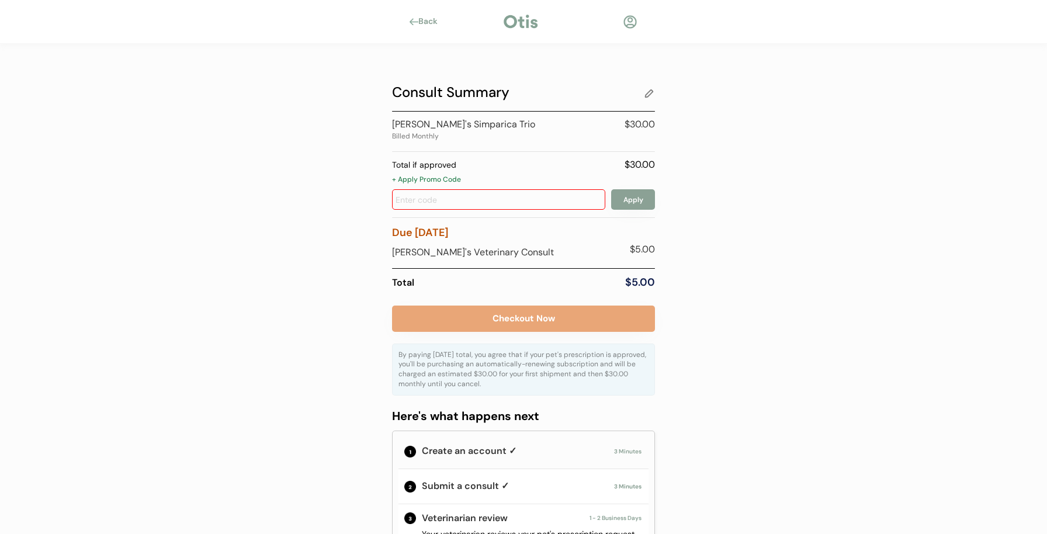
click at [438, 179] on div "+ Apply Promo Code" at bounding box center [523, 181] width 263 height 12
click at [443, 189] on input "input" at bounding box center [498, 199] width 213 height 20
click at [443, 183] on div "+ Apply Promo Code" at bounding box center [523, 181] width 263 height 12
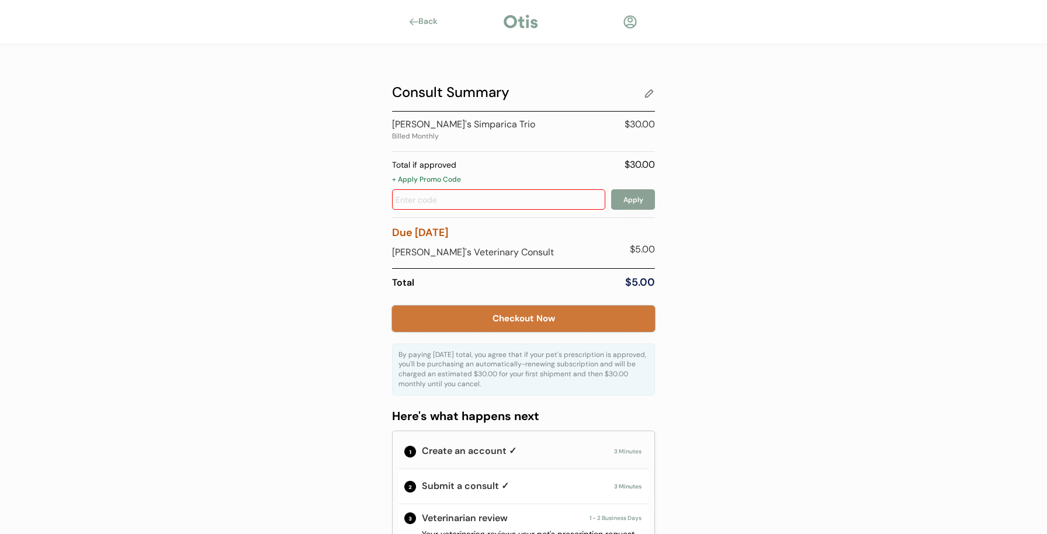
click at [564, 307] on button "Checkout Now" at bounding box center [523, 318] width 263 height 26
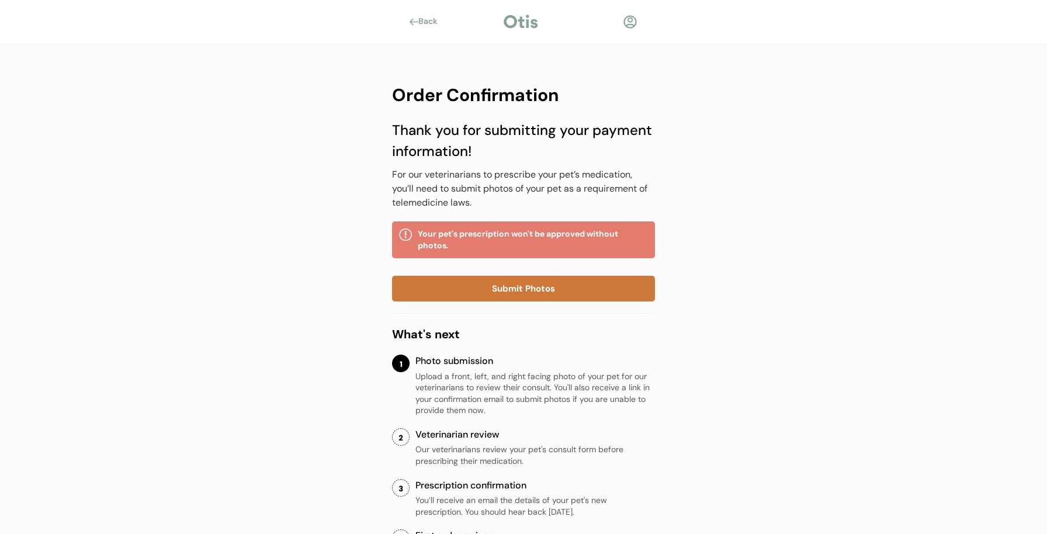
click at [602, 286] on button "Submit Photos" at bounding box center [523, 289] width 263 height 26
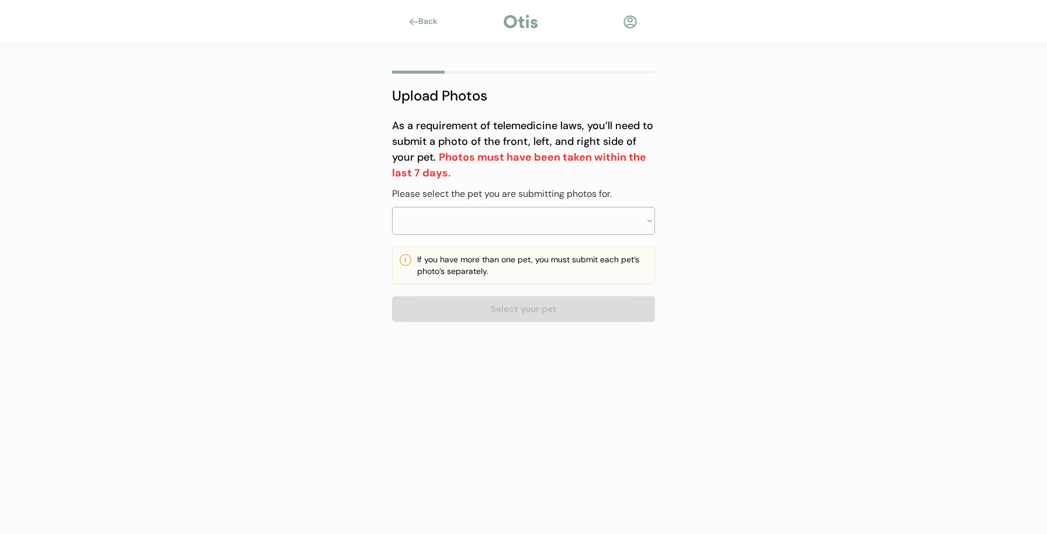
click at [582, 221] on select at bounding box center [523, 221] width 263 height 28
click at [638, 218] on select at bounding box center [523, 221] width 263 height 28
click at [612, 220] on select at bounding box center [523, 221] width 263 height 28
click at [545, 216] on select "Select your pet Ollie" at bounding box center [523, 221] width 263 height 28
click at [604, 222] on select "Select your pet Ollie" at bounding box center [523, 221] width 263 height 28
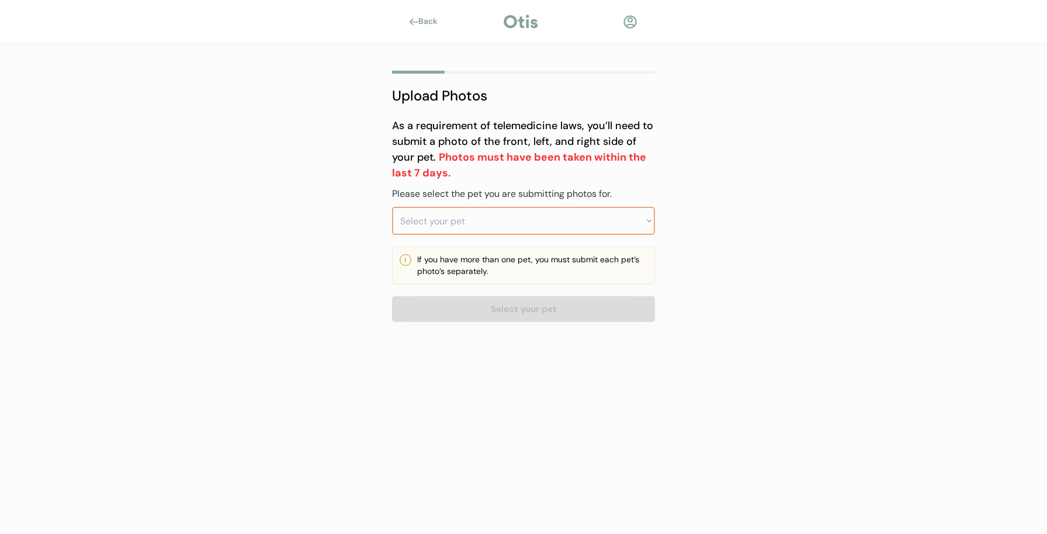
select select ""1348695171700984260__LOOKUP__1755317811774x986439863200120800""
click at [392, 207] on select "Select your pet Ollie" at bounding box center [523, 221] width 263 height 28
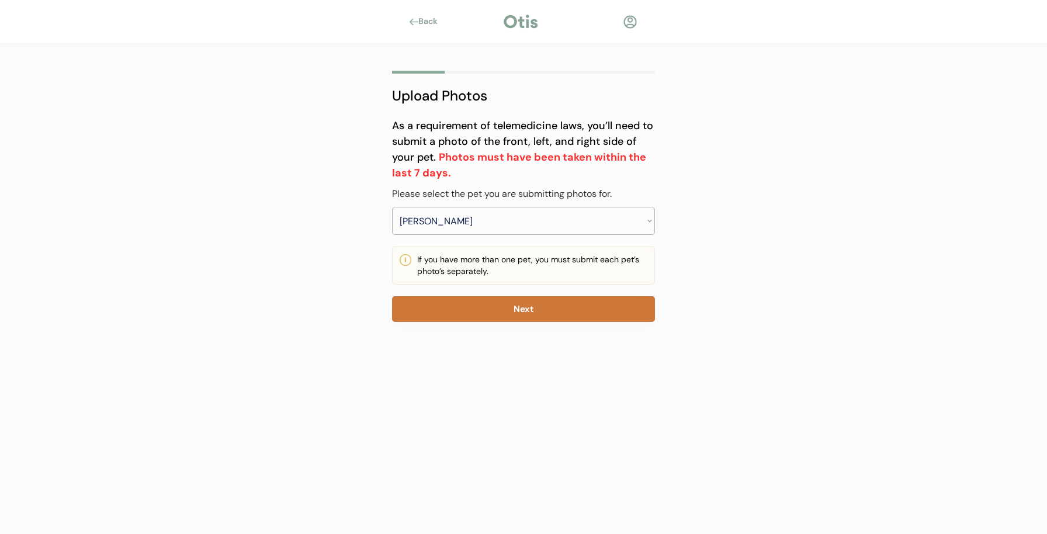
click at [577, 305] on button "Next" at bounding box center [523, 309] width 263 height 26
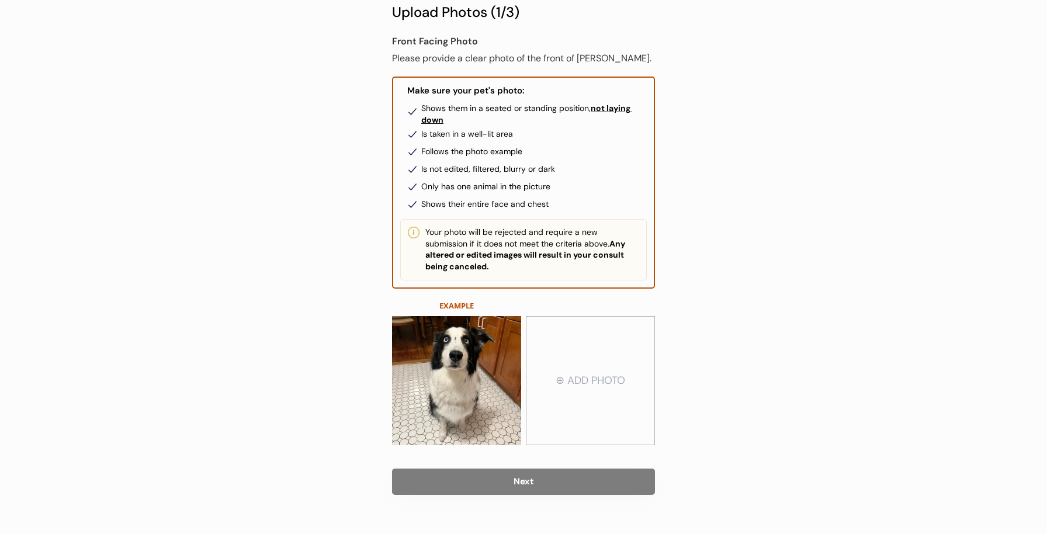
scroll to position [103, 0]
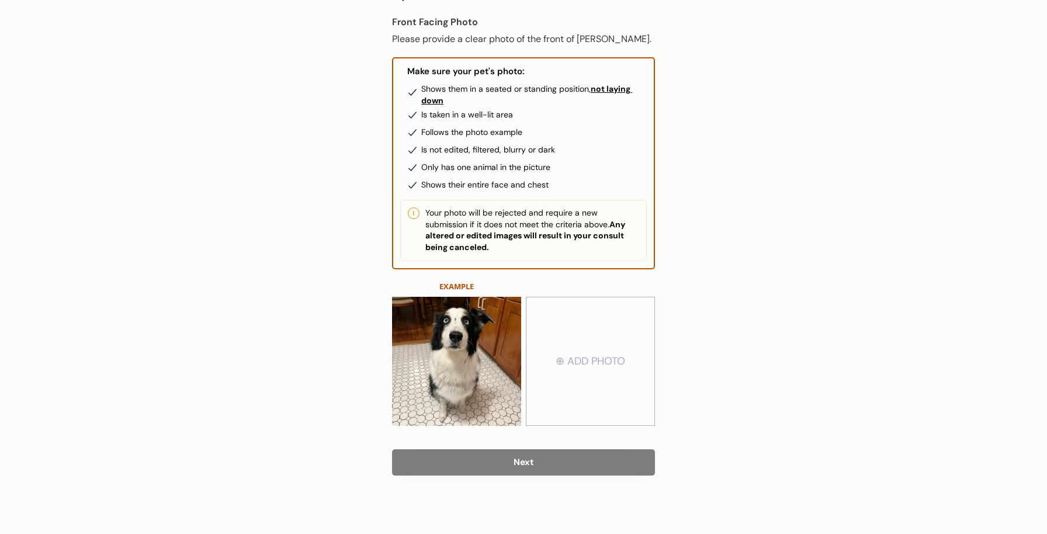
click at [577, 305] on input "file" at bounding box center [590, 361] width 128 height 127
click at [618, 338] on input "file" at bounding box center [590, 361] width 128 height 127
type input "C:\fakepath\IMG_4064.HEIC"
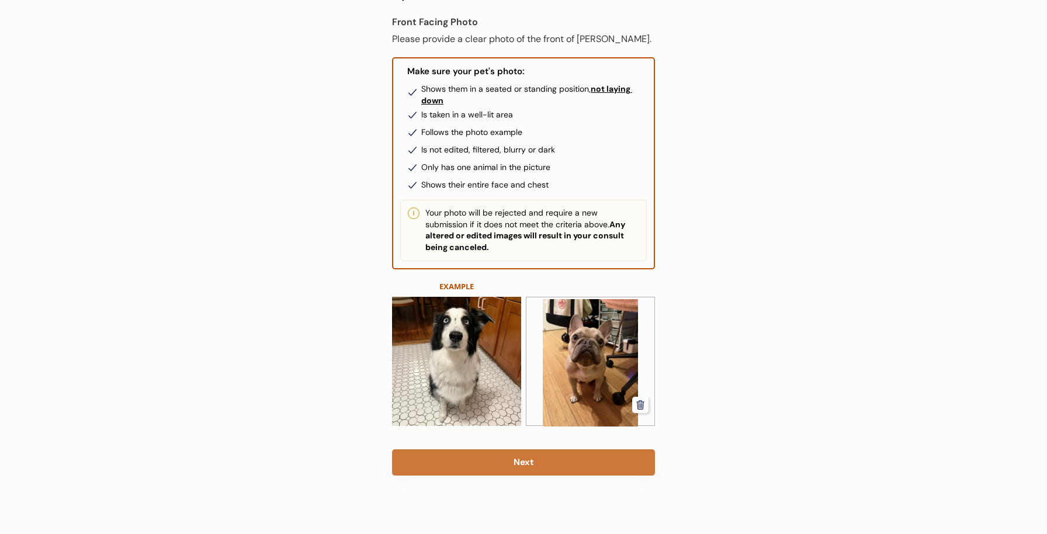
click at [555, 454] on button "Next" at bounding box center [523, 462] width 263 height 26
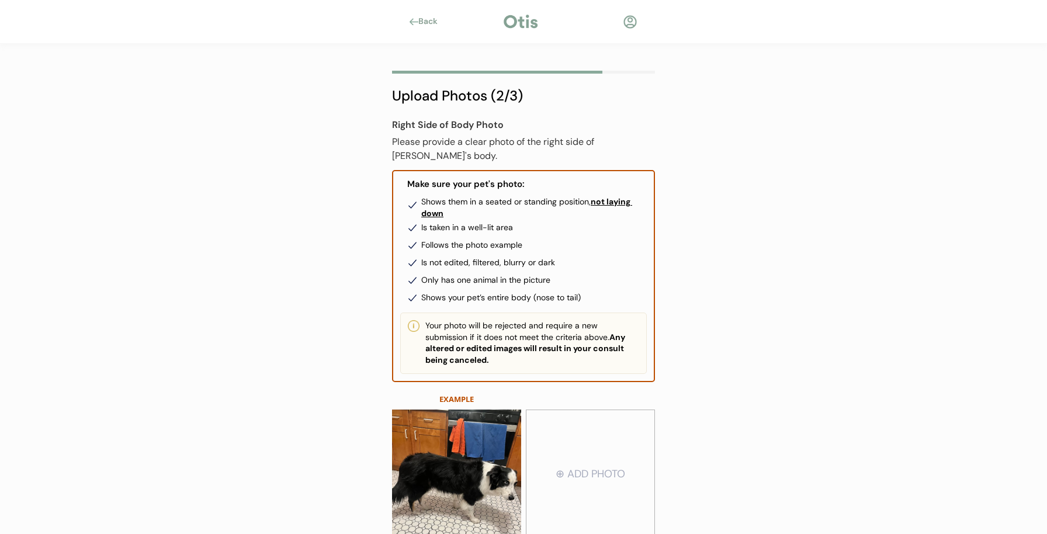
scroll to position [103, 0]
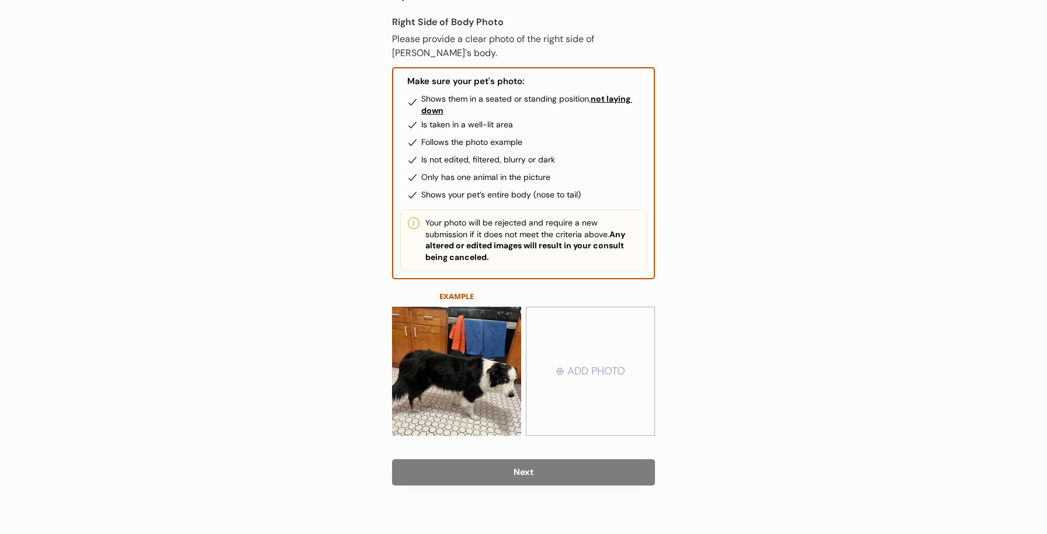
click at [592, 382] on input "file" at bounding box center [590, 371] width 128 height 127
type input "C:\fakepath\IMG_4078.HEIC"
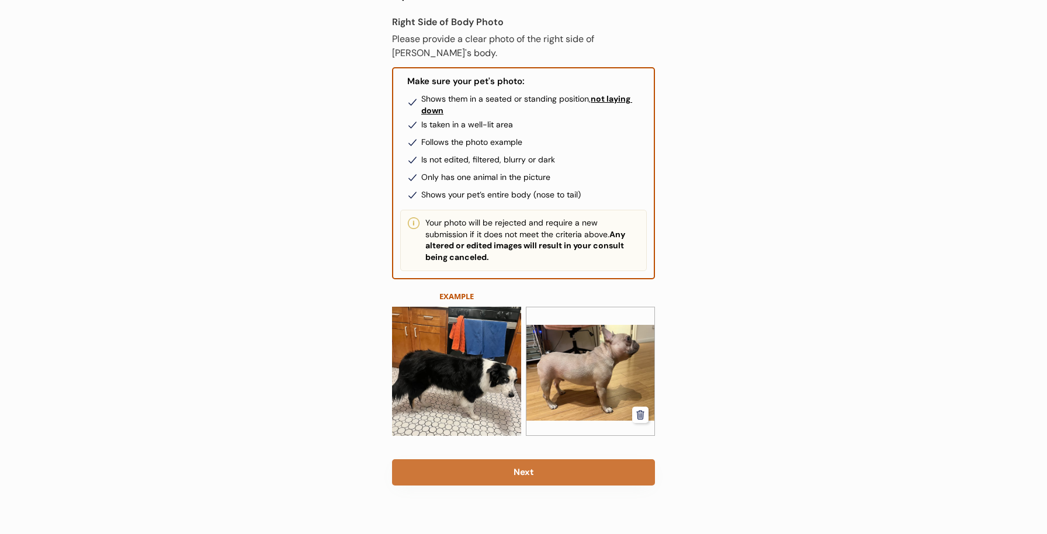
click at [501, 473] on button "Next" at bounding box center [523, 472] width 263 height 26
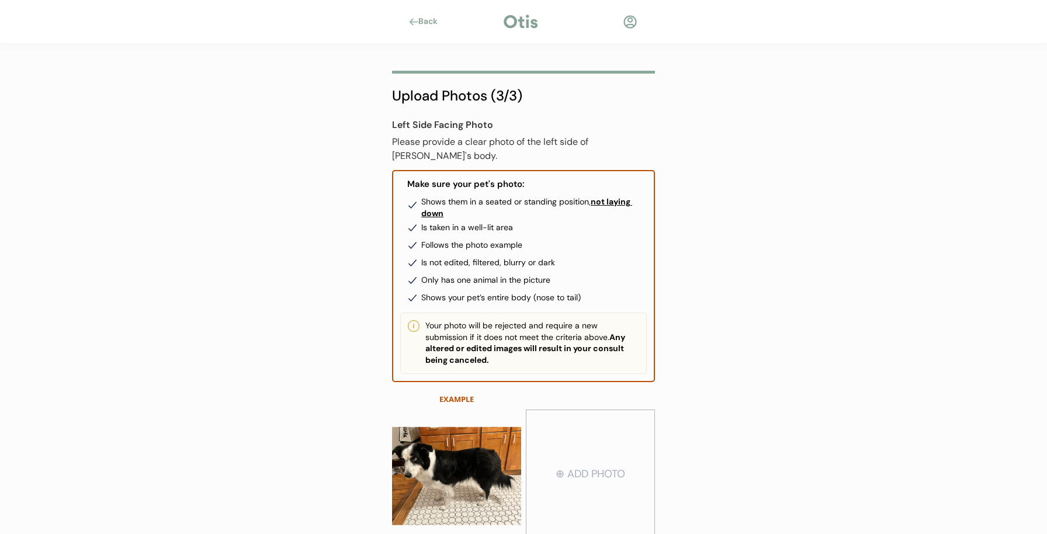
click at [578, 449] on input "file" at bounding box center [590, 474] width 128 height 127
type input "C:\fakepath\IMG_4079.HEIC"
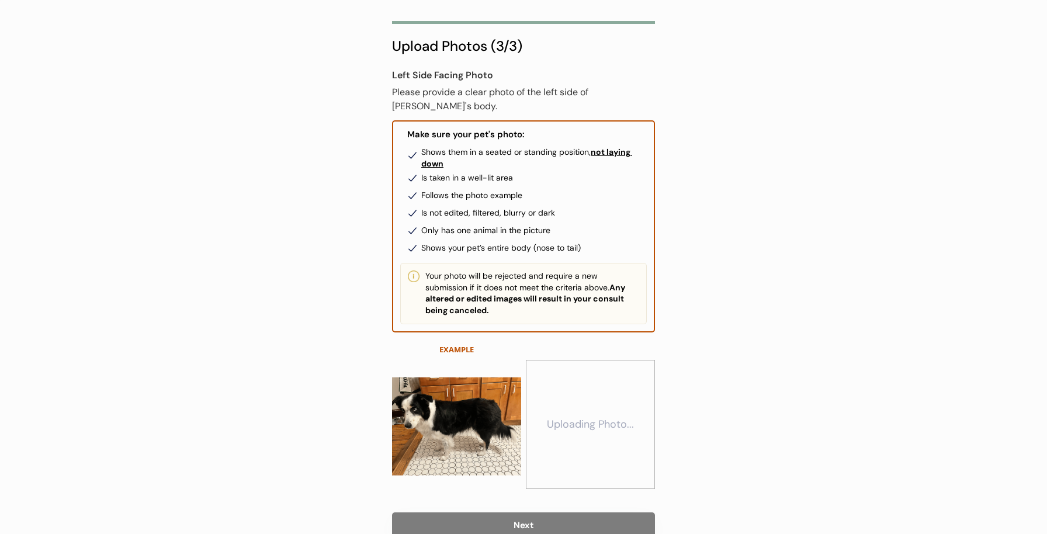
scroll to position [103, 0]
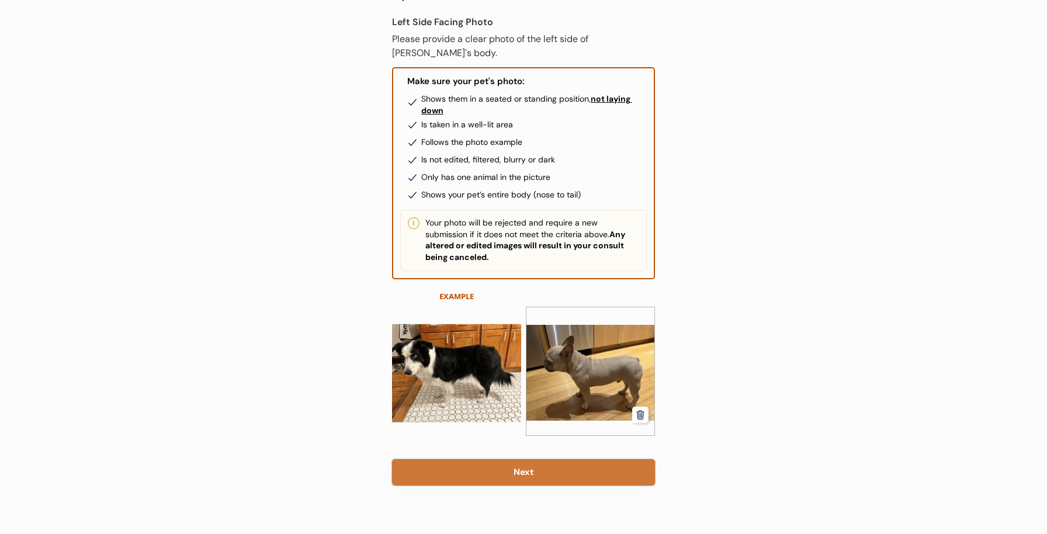
click at [569, 459] on button "Next" at bounding box center [523, 472] width 263 height 26
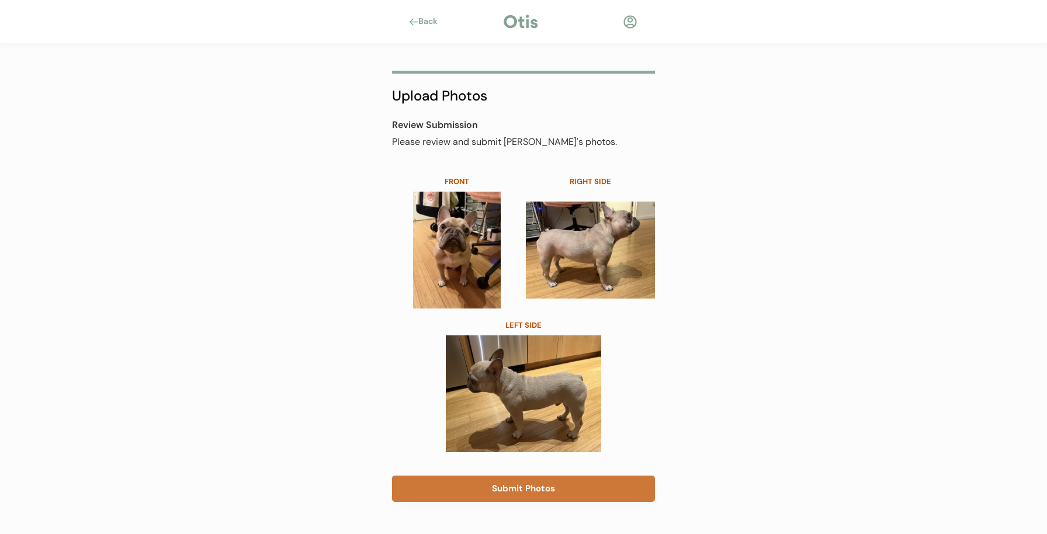
click at [547, 485] on button "Submit Photos" at bounding box center [523, 488] width 263 height 26
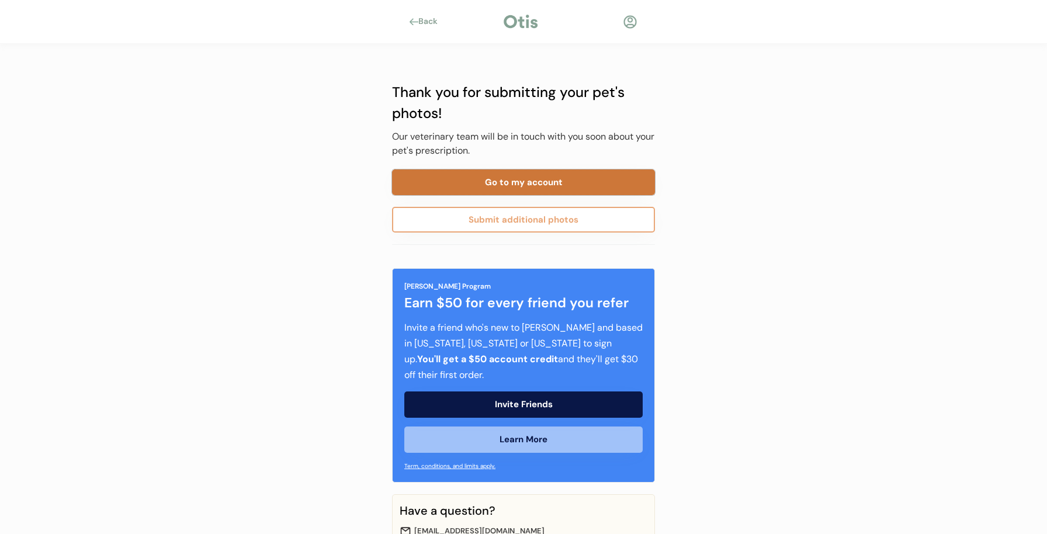
click at [477, 187] on button "Go to my account" at bounding box center [523, 182] width 263 height 26
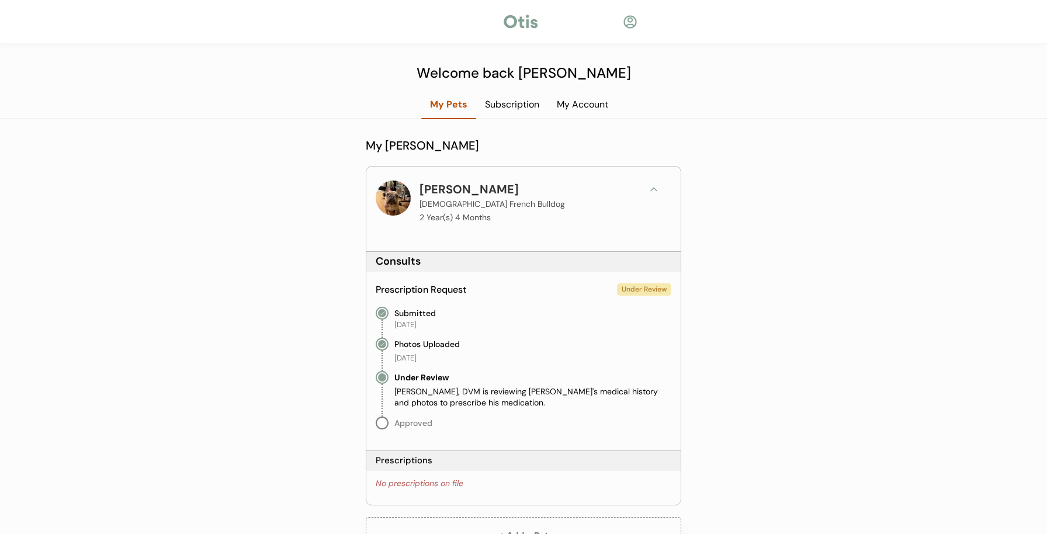
click at [498, 109] on div "Subscription" at bounding box center [512, 104] width 72 height 13
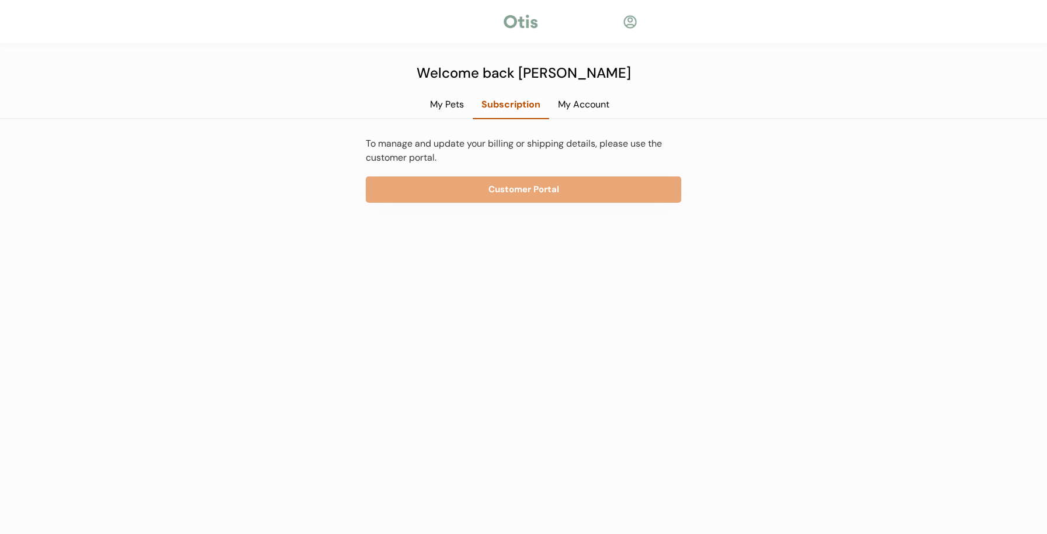
click at [577, 106] on div "My Account" at bounding box center [583, 104] width 69 height 13
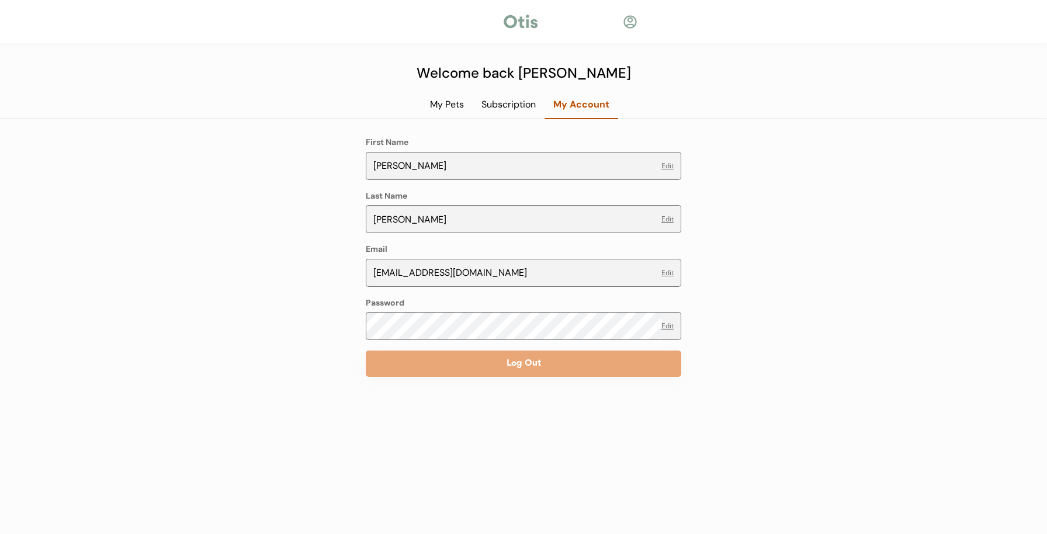
click at [507, 102] on div "Subscription" at bounding box center [509, 104] width 72 height 13
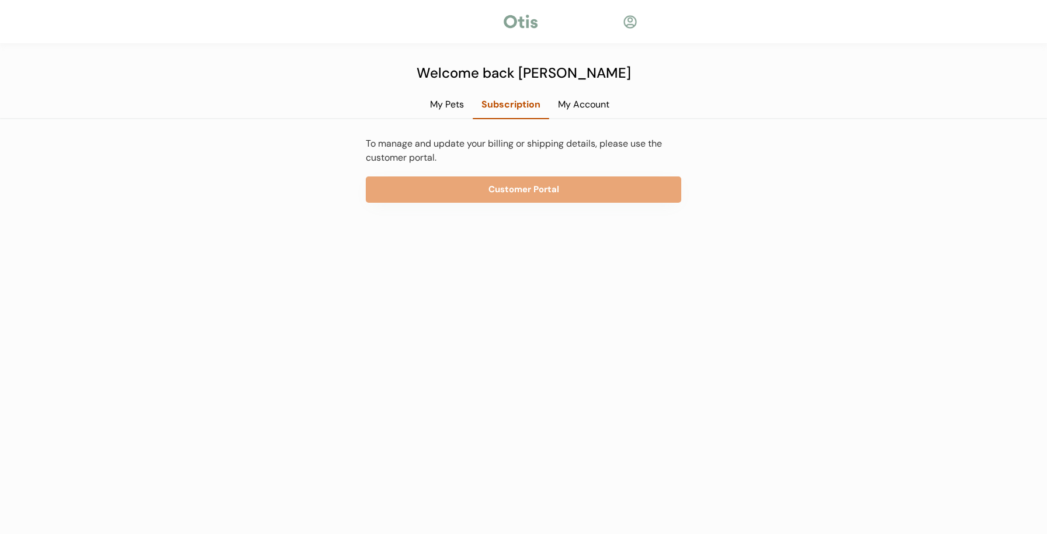
click at [448, 102] on div "My Pets" at bounding box center [446, 104] width 51 height 13
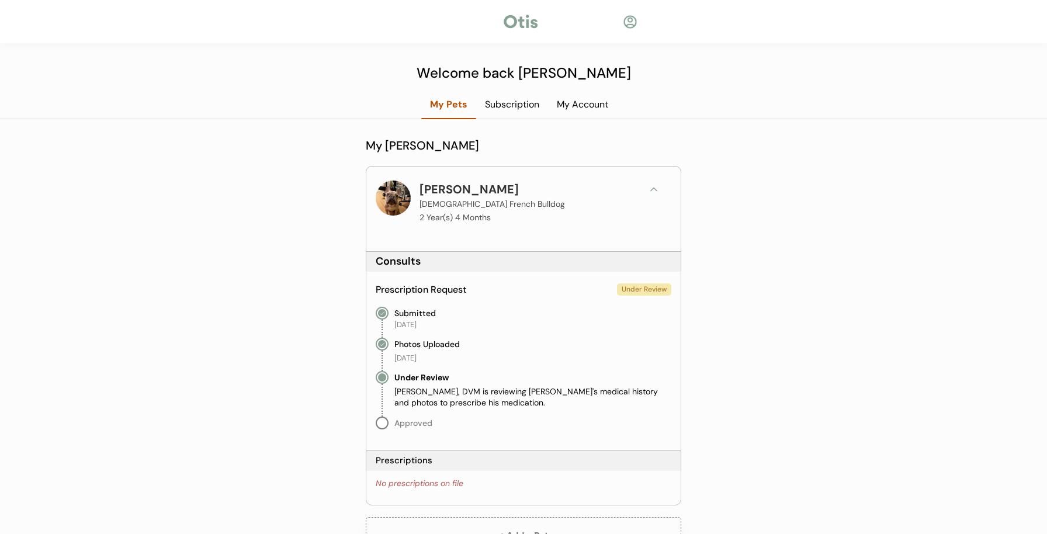
click at [398, 193] on div at bounding box center [393, 197] width 35 height 35
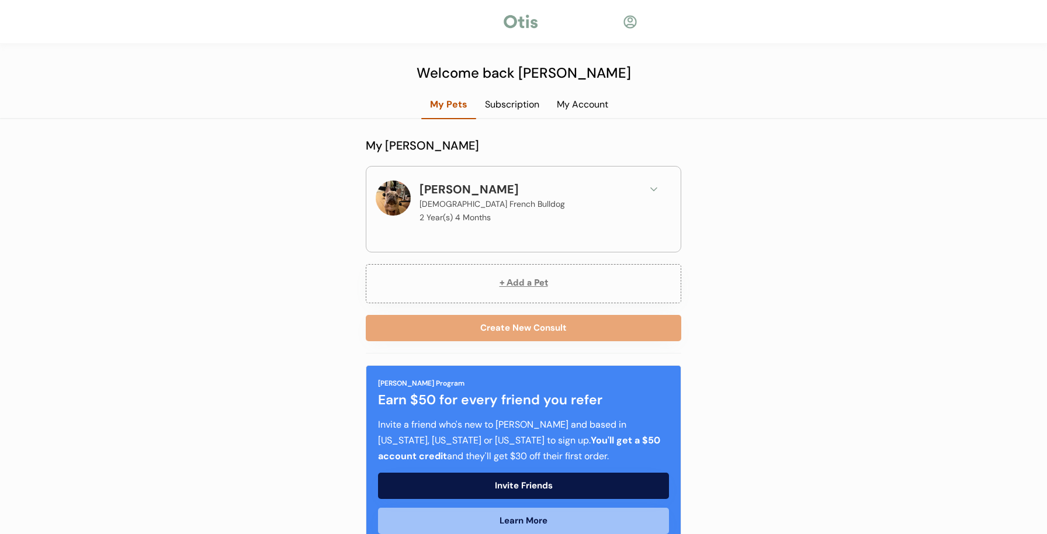
click at [398, 193] on div at bounding box center [393, 197] width 35 height 35
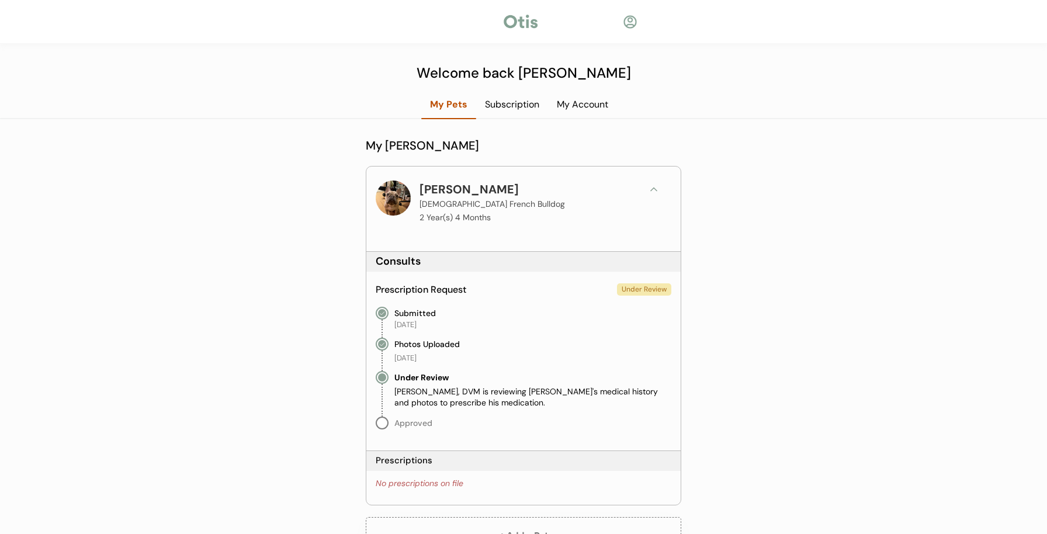
click at [506, 105] on div "Subscription" at bounding box center [512, 104] width 72 height 13
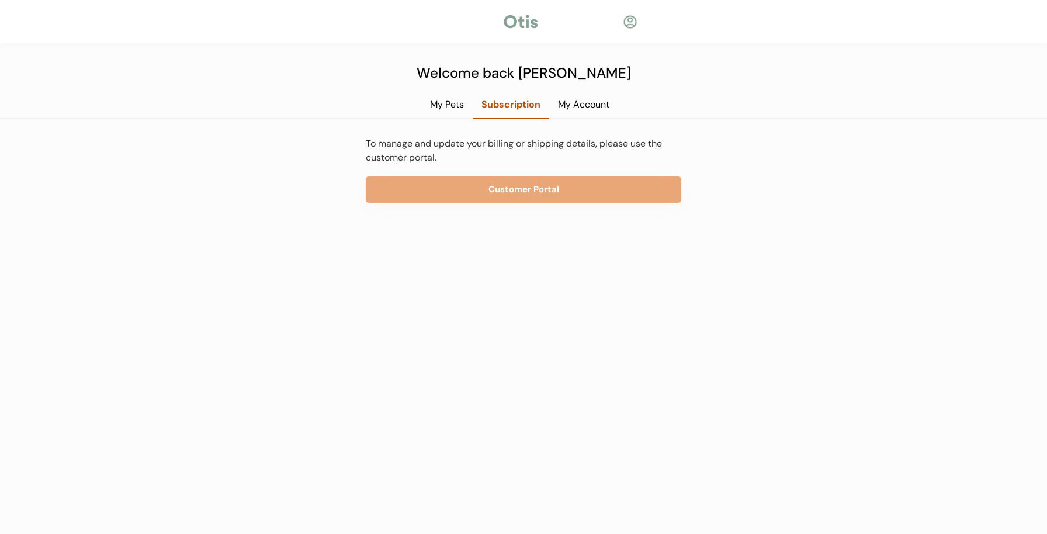
click at [575, 102] on div "My Account" at bounding box center [583, 104] width 69 height 13
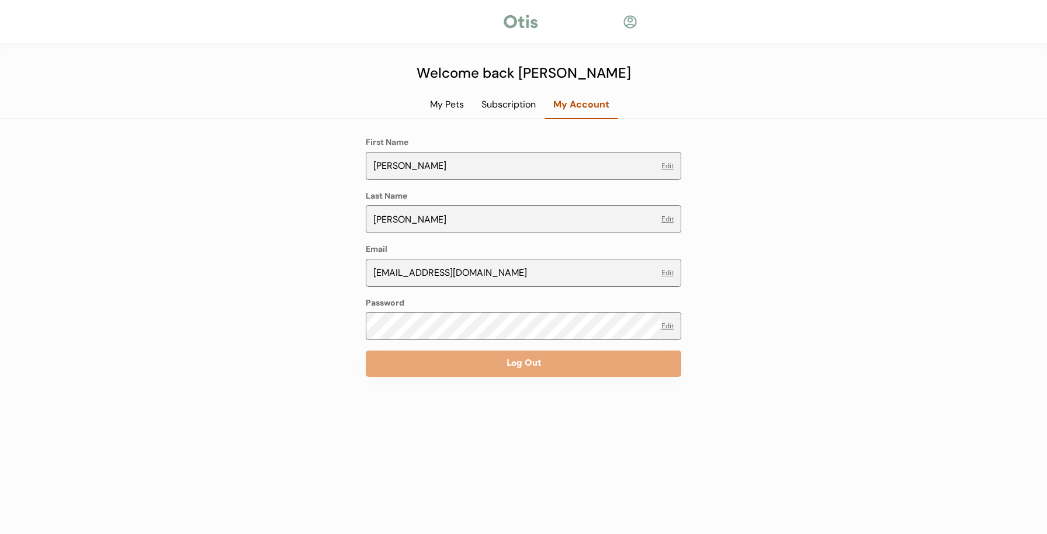
click at [523, 103] on div "Subscription" at bounding box center [509, 104] width 72 height 13
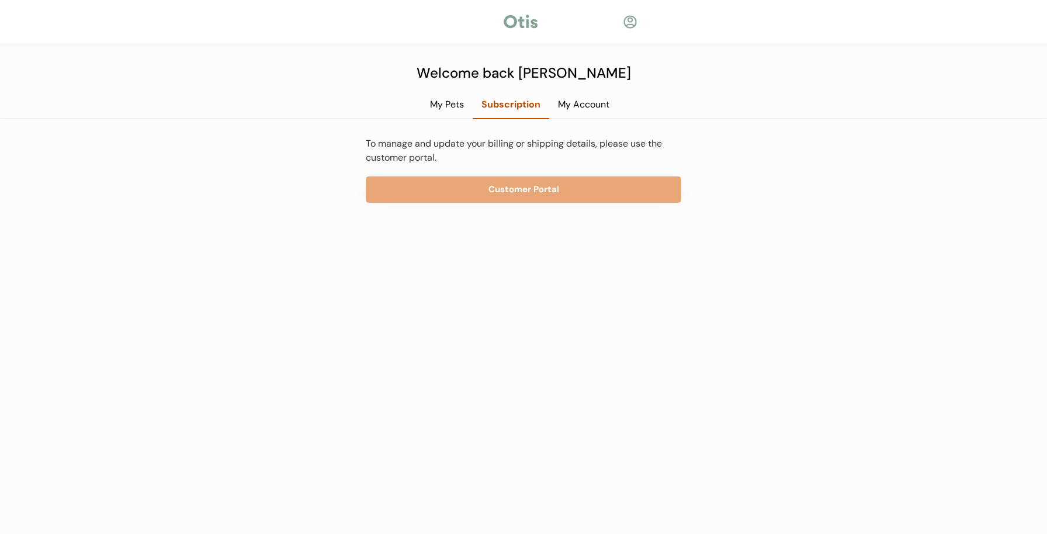
click at [436, 102] on div "My Pets" at bounding box center [446, 104] width 51 height 13
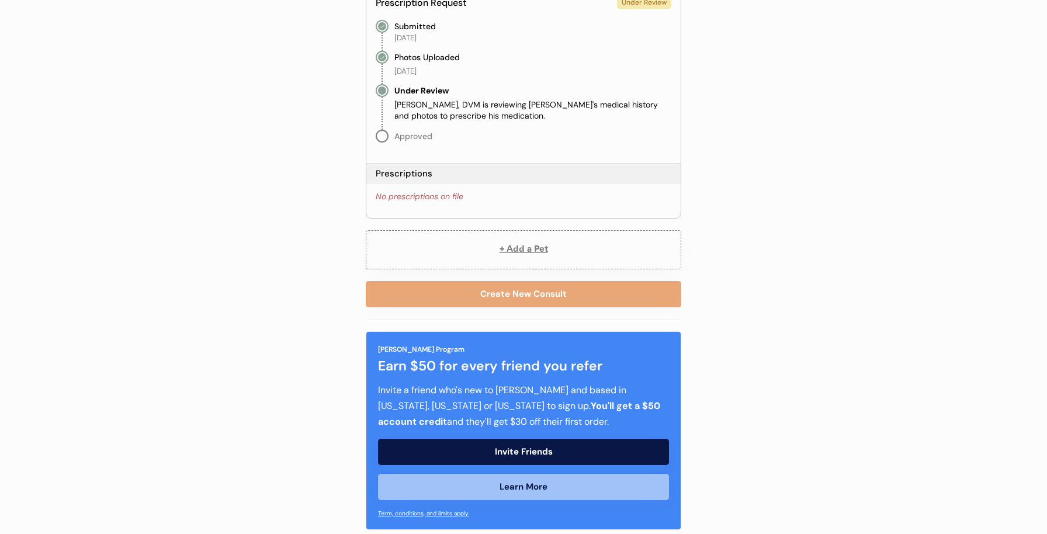
scroll to position [306, 0]
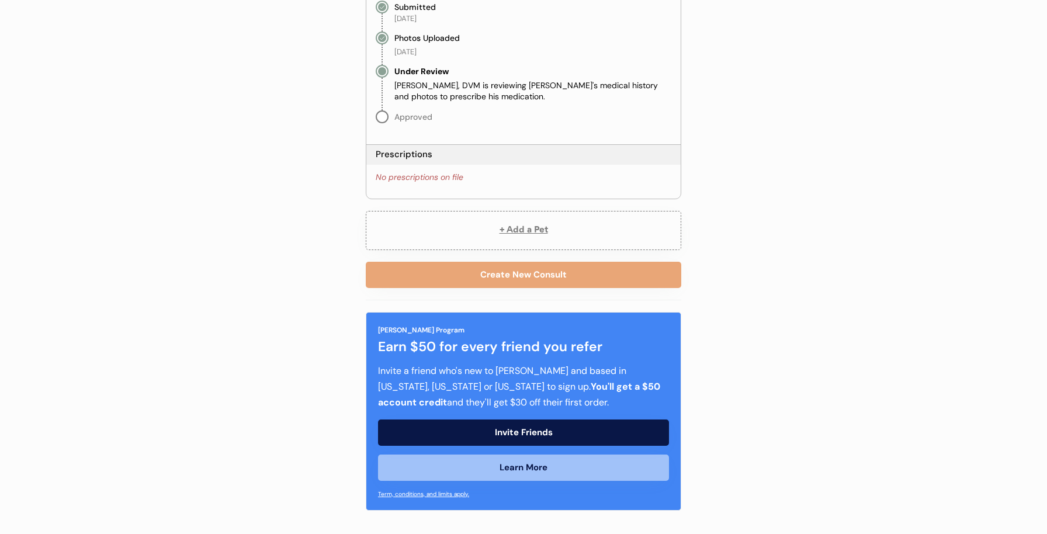
click at [413, 176] on div "No prescriptions on file" at bounding box center [420, 178] width 88 height 12
click at [333, 185] on div "Welcome back Ivan My Pets Subscription My Account My Otis Household Ollie Male …" at bounding box center [523, 114] width 1047 height 841
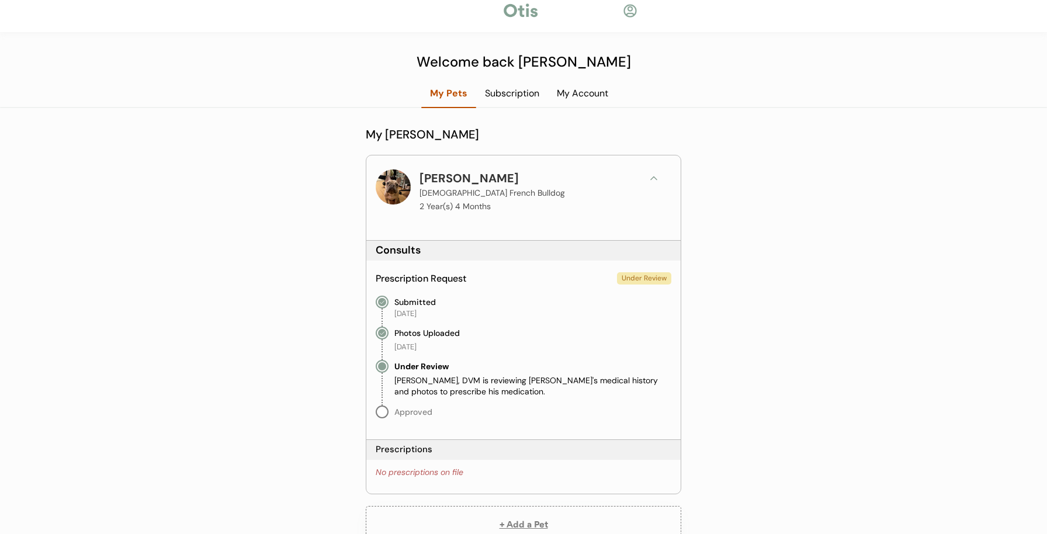
scroll to position [0, 0]
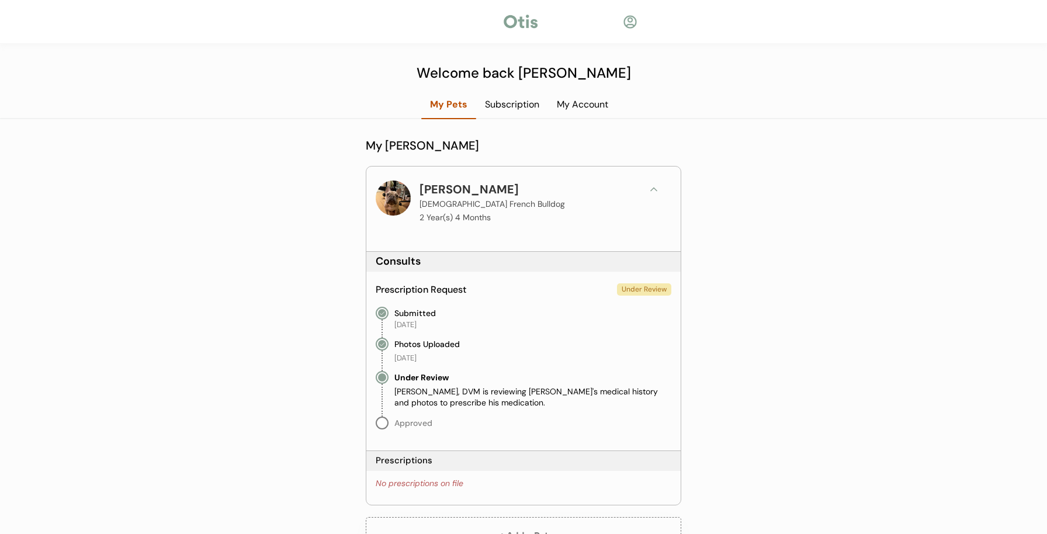
click at [383, 196] on div at bounding box center [393, 197] width 35 height 35
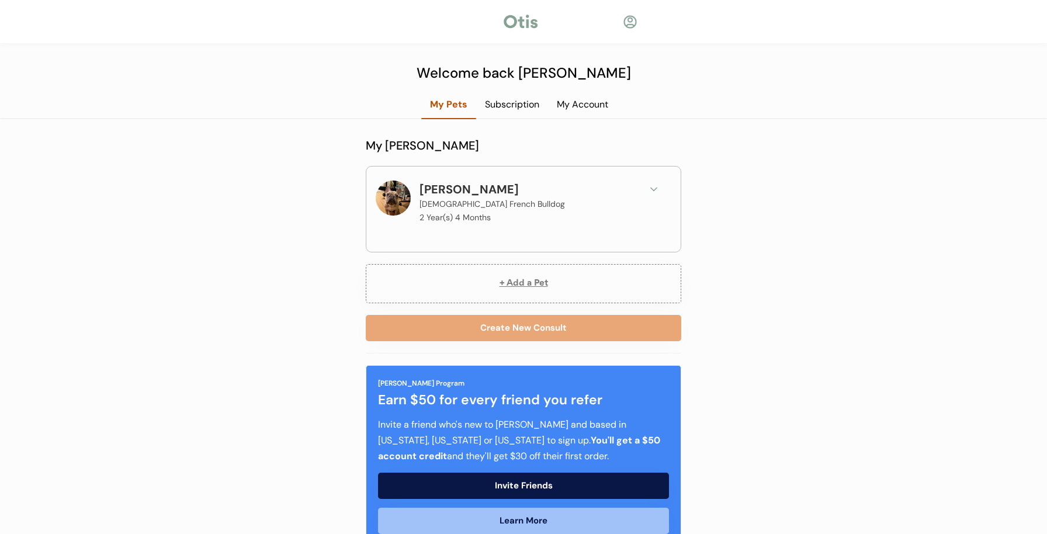
click at [383, 196] on div at bounding box center [393, 197] width 35 height 35
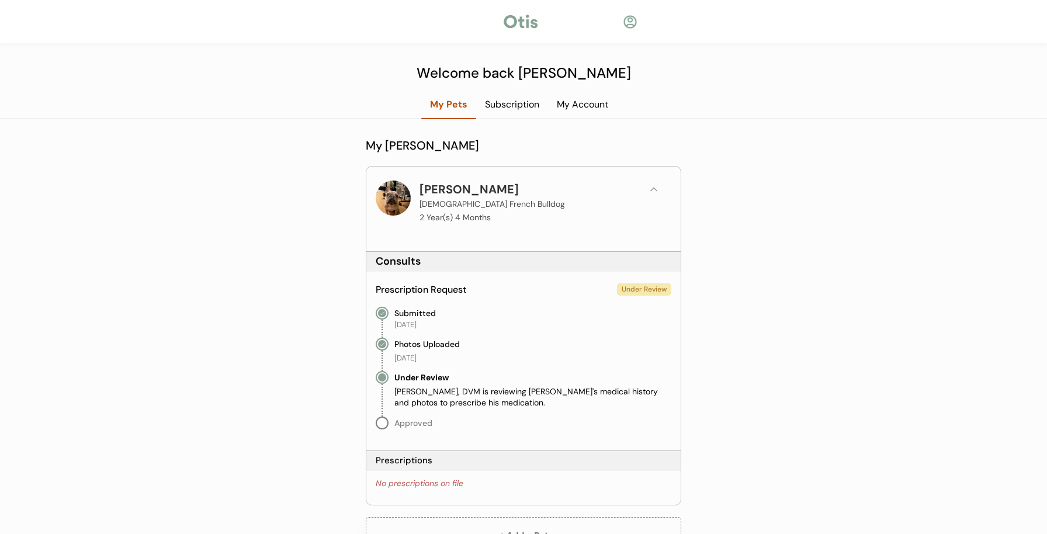
click at [562, 109] on div "My Account" at bounding box center [582, 104] width 69 height 13
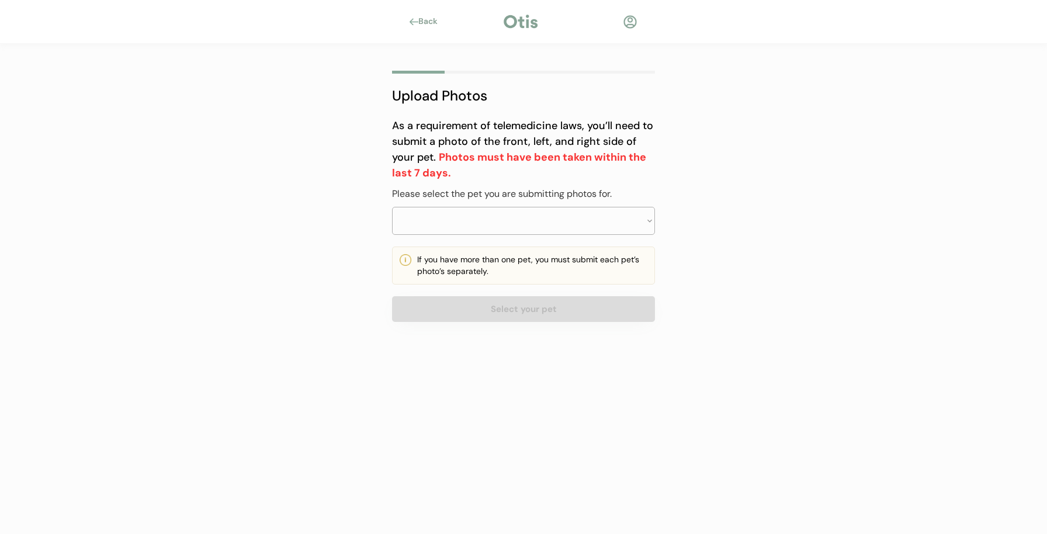
select select ""PLACEHOLDER_1427118222253""
click at [636, 21] on div at bounding box center [630, 22] width 15 height 15
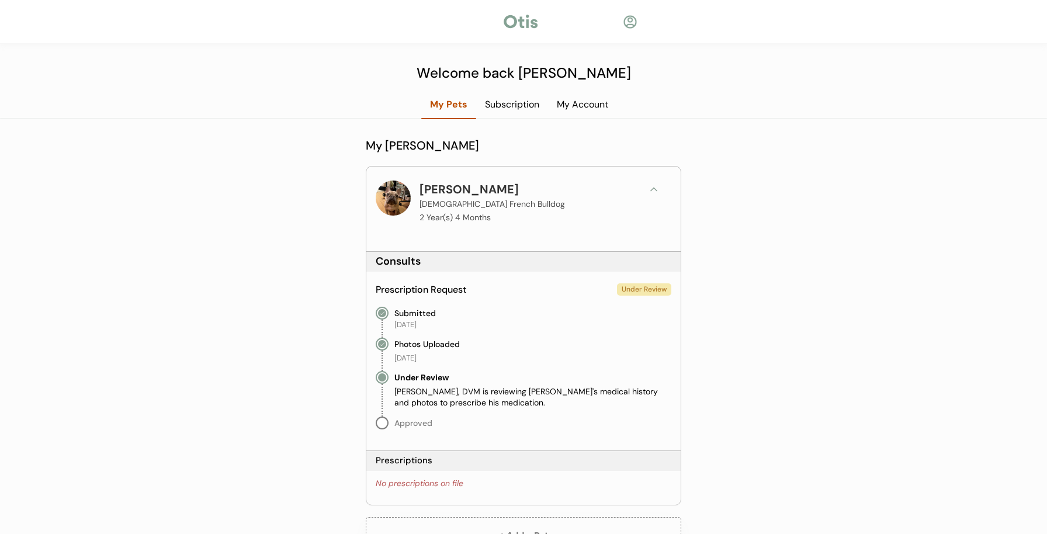
click at [525, 101] on div "Subscription" at bounding box center [512, 104] width 72 height 13
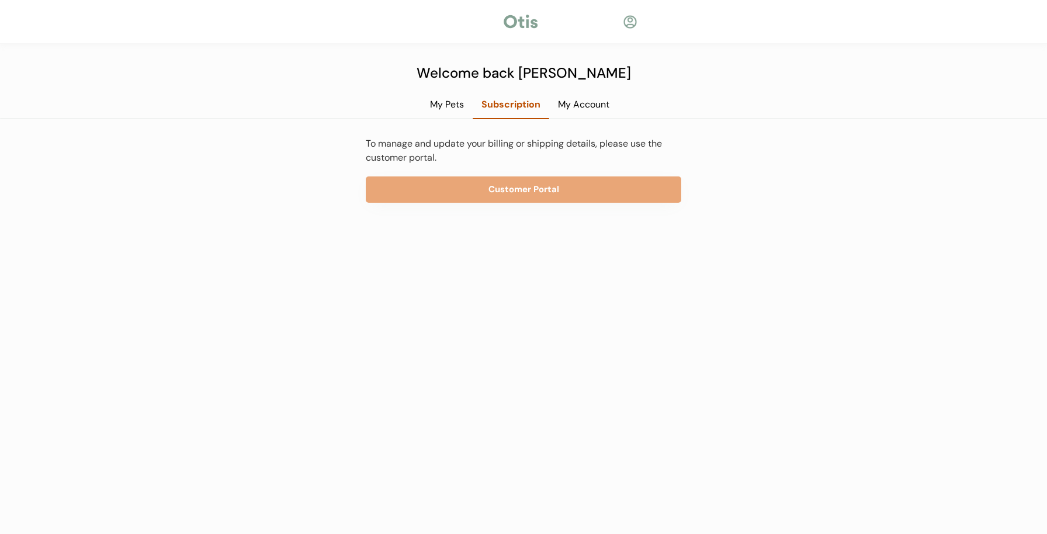
click at [586, 111] on div "My Account" at bounding box center [583, 108] width 69 height 21
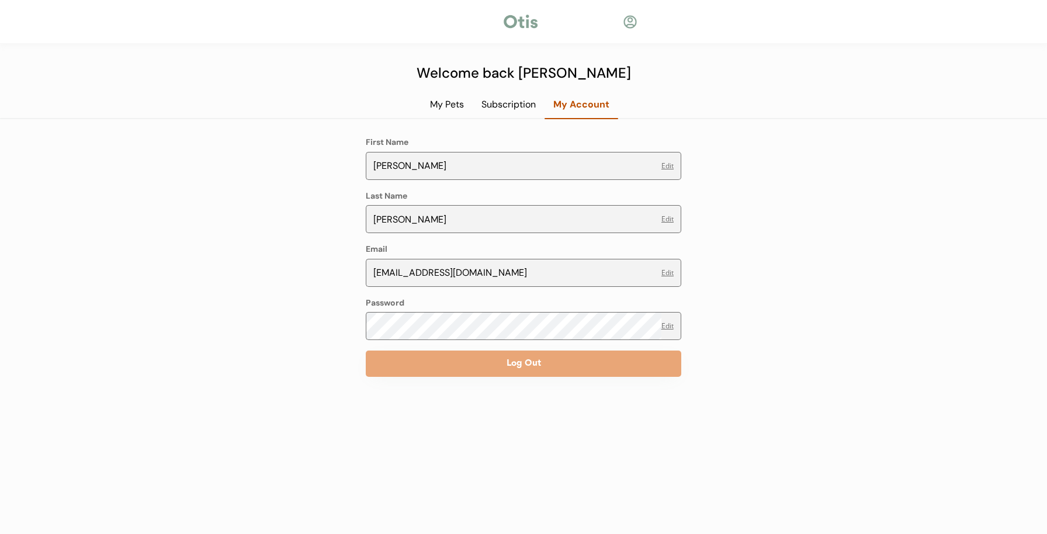
click at [459, 103] on div "My Pets" at bounding box center [446, 104] width 51 height 13
